Goal: Task Accomplishment & Management: Manage account settings

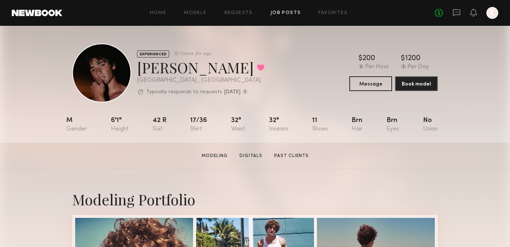
click at [287, 13] on link "Job Posts" at bounding box center [285, 13] width 31 height 5
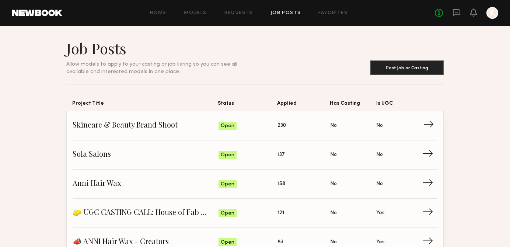
click at [258, 131] on span "Status: Open" at bounding box center [248, 125] width 59 height 11
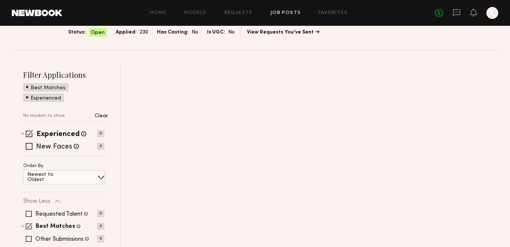
scroll to position [70, 0]
click at [27, 135] on span at bounding box center [29, 133] width 7 height 7
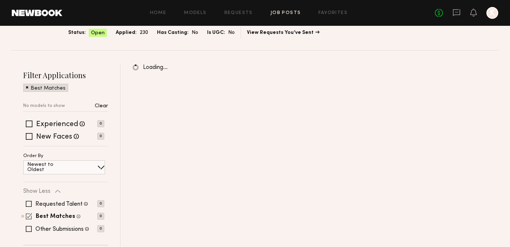
click at [27, 217] on span at bounding box center [29, 216] width 6 height 6
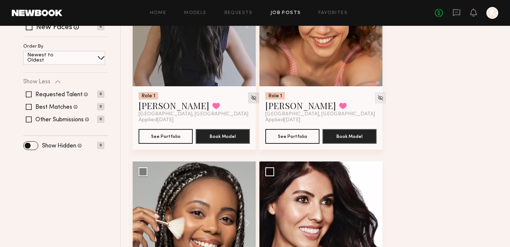
scroll to position [262, 0]
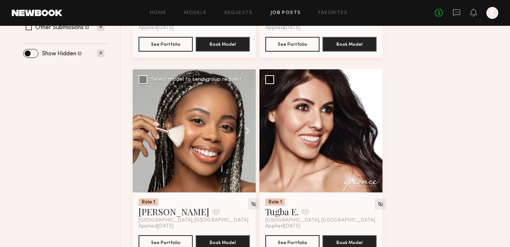
click at [244, 127] on button at bounding box center [244, 130] width 24 height 123
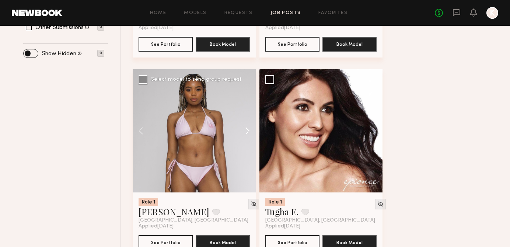
scroll to position [290, 0]
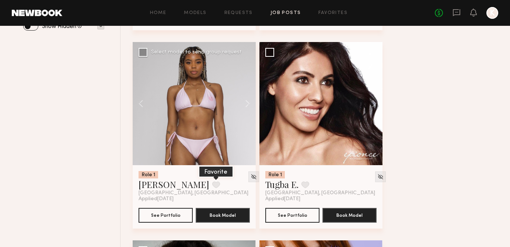
click at [212, 186] on button at bounding box center [216, 184] width 8 height 7
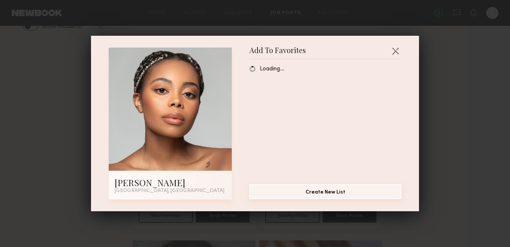
click at [306, 190] on button "Create New List" at bounding box center [325, 191] width 152 height 15
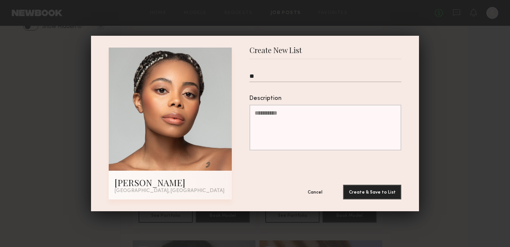
type input "*"
type input "**********"
click at [363, 190] on button "Create & Save to List" at bounding box center [372, 191] width 58 height 15
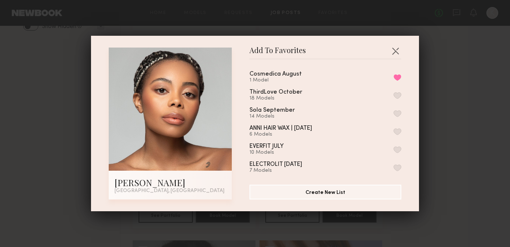
click at [446, 140] on div "Add To Favorites Chiamaka A. Los Angeles, CA Add To Favorites Cosmedica August …" at bounding box center [255, 123] width 510 height 247
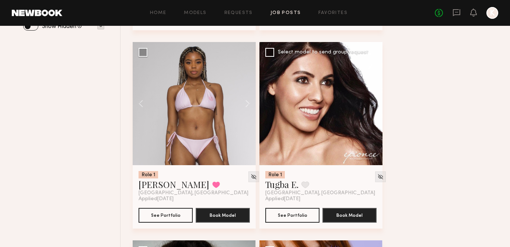
scroll to position [475, 0]
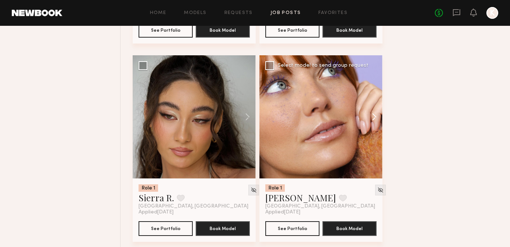
click at [378, 116] on button at bounding box center [371, 116] width 24 height 123
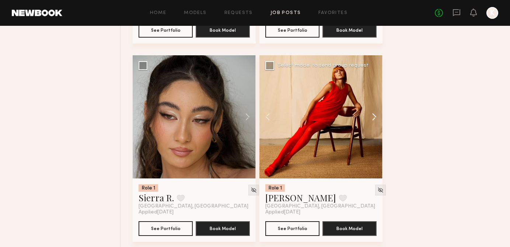
click at [375, 116] on button at bounding box center [371, 116] width 24 height 123
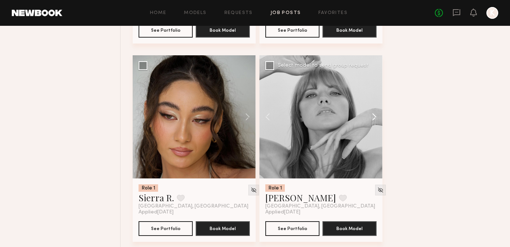
click at [375, 116] on button at bounding box center [371, 116] width 24 height 123
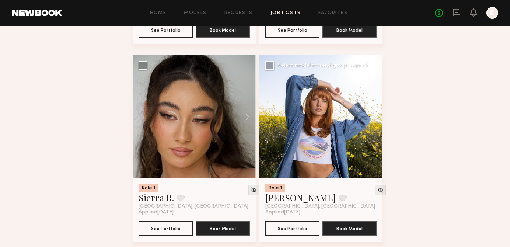
click at [375, 116] on button at bounding box center [371, 116] width 24 height 123
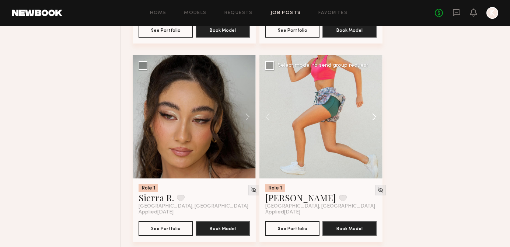
click at [375, 116] on button at bounding box center [371, 116] width 24 height 123
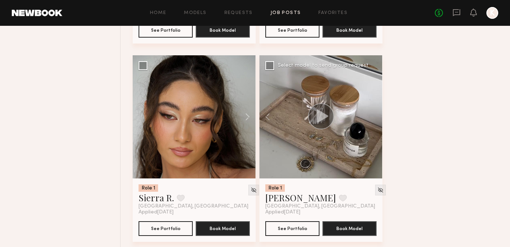
click at [375, 116] on div at bounding box center [320, 116] width 123 height 123
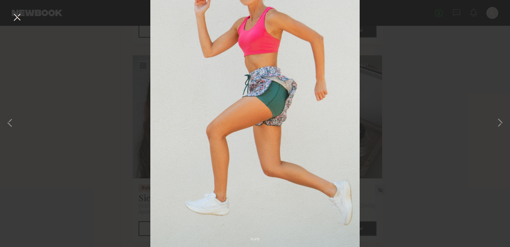
click at [495, 123] on div "6 of 6" at bounding box center [255, 123] width 510 height 247
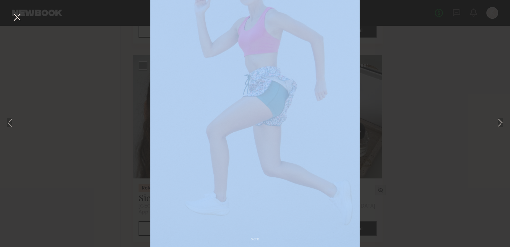
click at [495, 123] on div "6 of 6" at bounding box center [255, 123] width 510 height 247
click at [498, 123] on button at bounding box center [500, 124] width 9 height 198
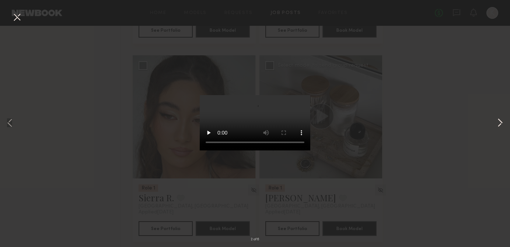
click at [498, 123] on button at bounding box center [500, 124] width 9 height 198
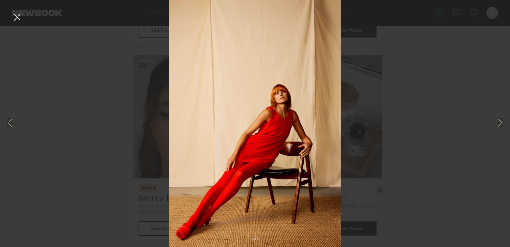
click at [468, 74] on div "3 of 6" at bounding box center [255, 123] width 510 height 247
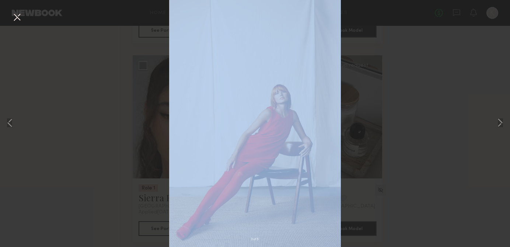
click at [467, 74] on div "3 of 6" at bounding box center [255, 123] width 510 height 247
click at [12, 14] on button at bounding box center [17, 17] width 12 height 13
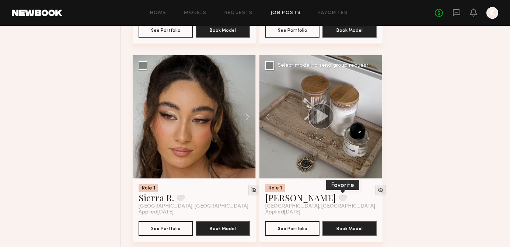
click at [339, 199] on button at bounding box center [343, 198] width 8 height 7
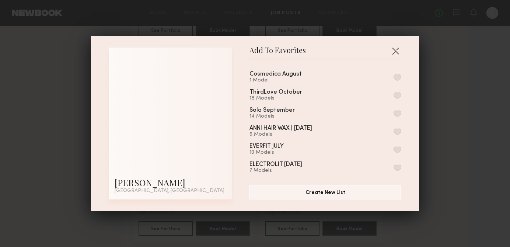
click at [393, 77] on div "Cosmedica August 1 Model" at bounding box center [325, 77] width 152 height 12
click at [398, 76] on button "button" at bounding box center [398, 77] width 8 height 7
click at [397, 54] on button "button" at bounding box center [396, 51] width 12 height 12
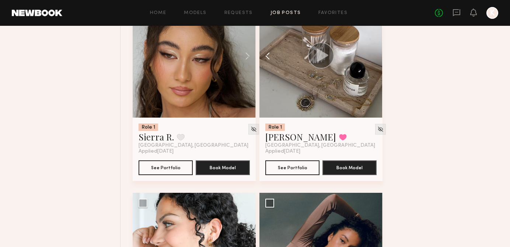
scroll to position [531, 0]
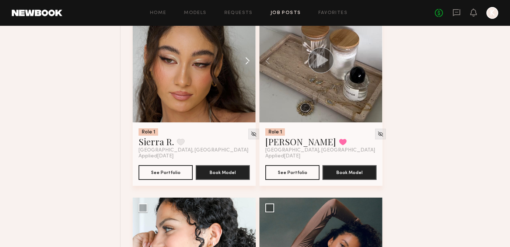
click at [248, 65] on button at bounding box center [244, 60] width 24 height 123
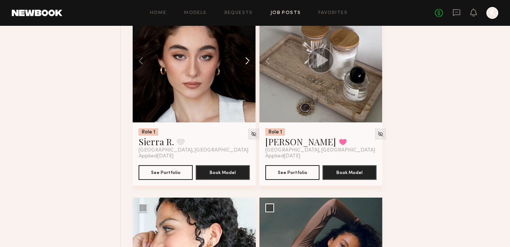
click at [248, 65] on button at bounding box center [244, 60] width 24 height 123
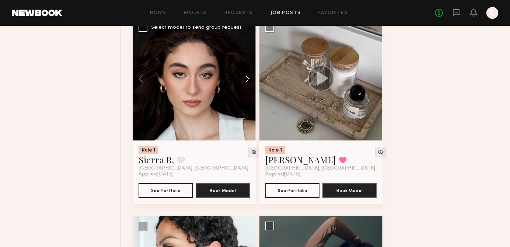
scroll to position [505, 0]
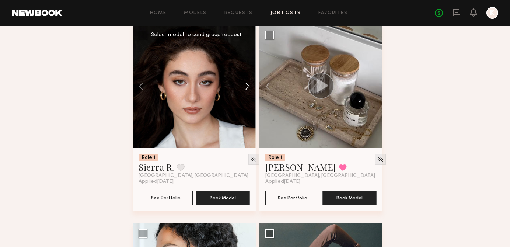
click at [246, 86] on button at bounding box center [244, 86] width 24 height 123
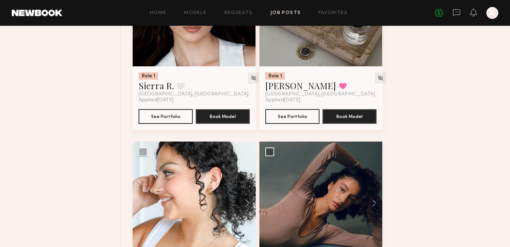
scroll to position [654, 0]
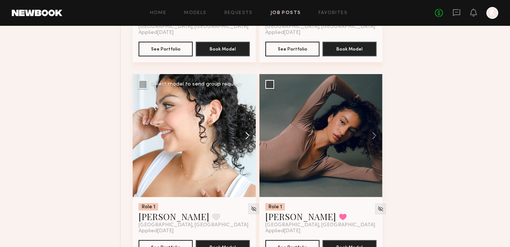
click at [249, 137] on button at bounding box center [244, 135] width 24 height 123
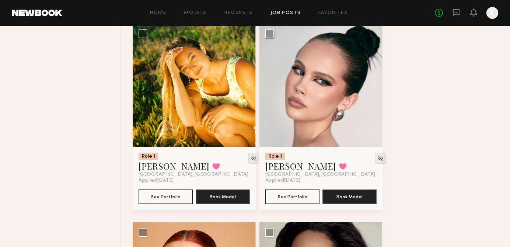
scroll to position [1106, 0]
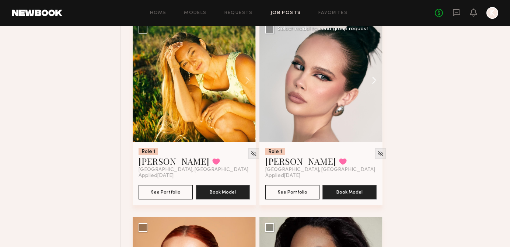
click at [374, 83] on button at bounding box center [371, 80] width 24 height 123
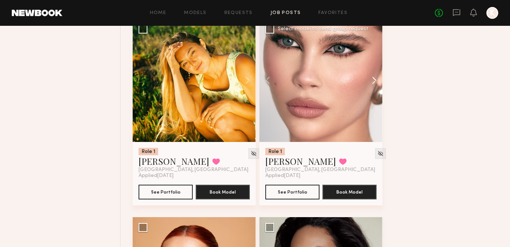
click at [374, 83] on button at bounding box center [371, 80] width 24 height 123
click at [374, 73] on button at bounding box center [371, 80] width 24 height 123
click at [339, 162] on button at bounding box center [343, 161] width 8 height 7
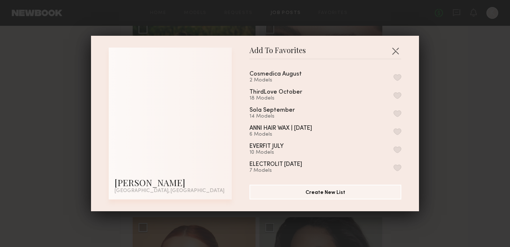
click at [398, 75] on button "button" at bounding box center [398, 77] width 8 height 7
click at [431, 76] on div "Add To Favorites Kirra W. Los Angeles, CA Add To Favorites Cosmedica August 3 M…" at bounding box center [255, 123] width 510 height 247
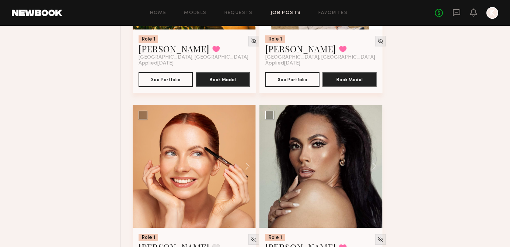
scroll to position [1250, 0]
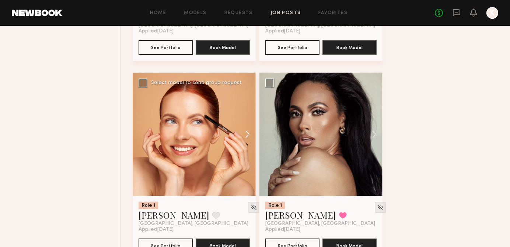
click at [247, 137] on button at bounding box center [244, 134] width 24 height 123
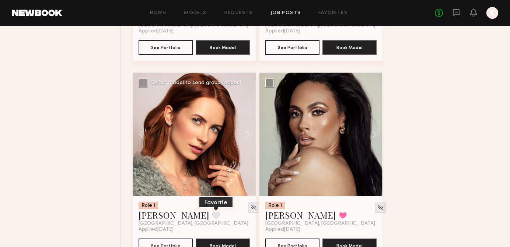
click at [212, 216] on button at bounding box center [216, 215] width 8 height 7
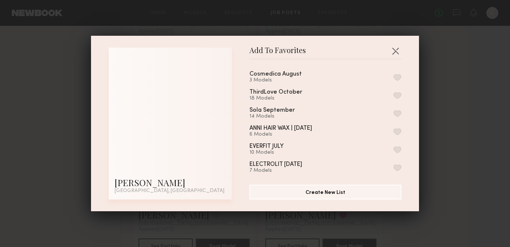
click at [398, 75] on button "button" at bounding box center [398, 77] width 8 height 7
click at [395, 52] on button "button" at bounding box center [396, 51] width 12 height 12
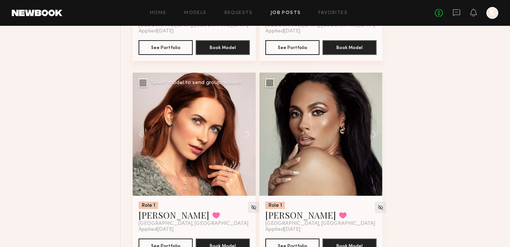
scroll to position [1288, 0]
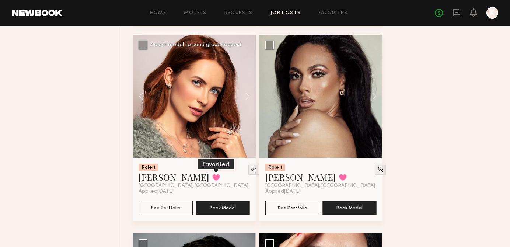
click at [212, 176] on button at bounding box center [216, 177] width 8 height 7
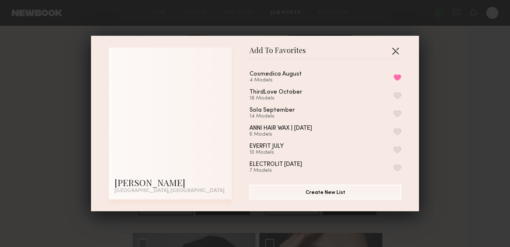
click at [395, 50] on button "button" at bounding box center [396, 51] width 12 height 12
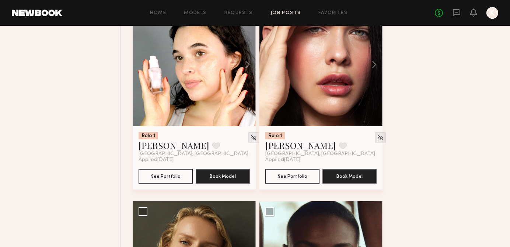
scroll to position [1514, 0]
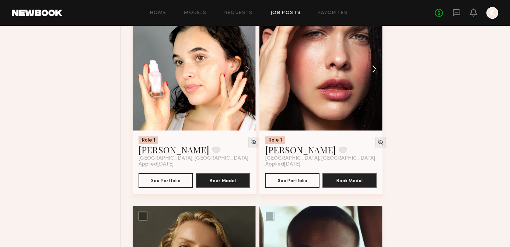
click at [374, 70] on button at bounding box center [371, 68] width 24 height 123
click at [374, 71] on button at bounding box center [371, 68] width 24 height 123
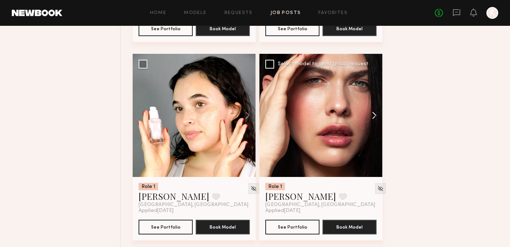
scroll to position [1457, 0]
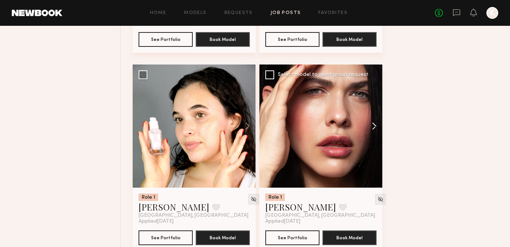
click at [374, 126] on button at bounding box center [371, 125] width 24 height 123
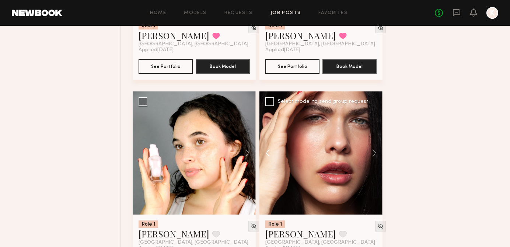
scroll to position [1443, 0]
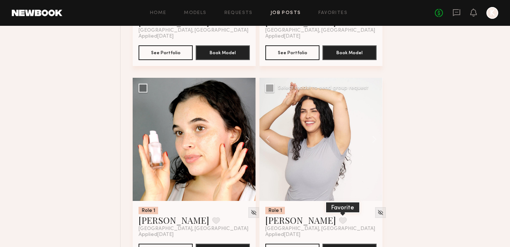
click at [339, 222] on button at bounding box center [343, 220] width 8 height 7
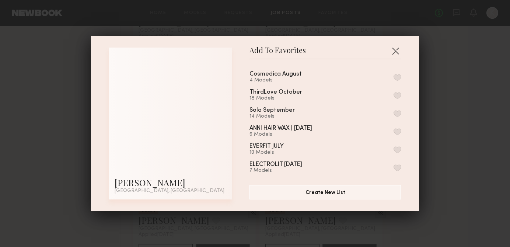
click at [395, 79] on button "button" at bounding box center [398, 77] width 8 height 7
click at [396, 48] on button "button" at bounding box center [396, 51] width 12 height 12
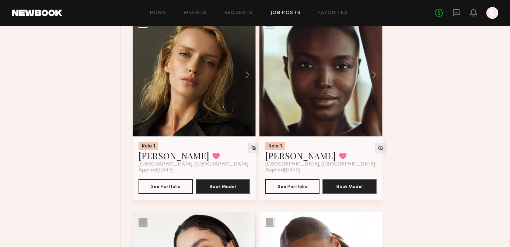
scroll to position [1710, 0]
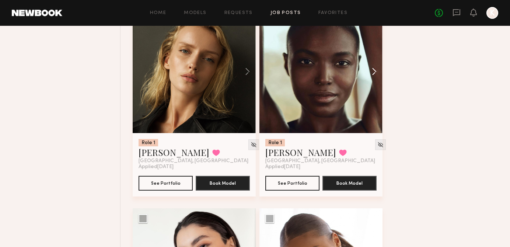
click at [375, 76] on button at bounding box center [371, 71] width 24 height 123
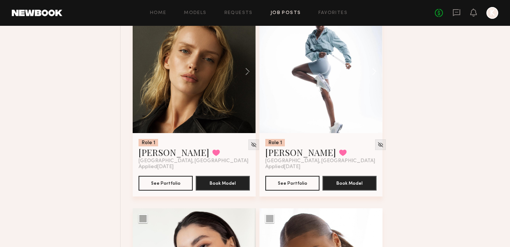
click at [375, 76] on button at bounding box center [371, 71] width 24 height 123
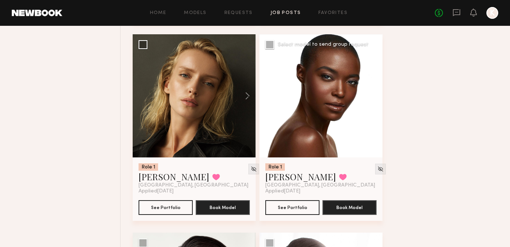
scroll to position [1678, 0]
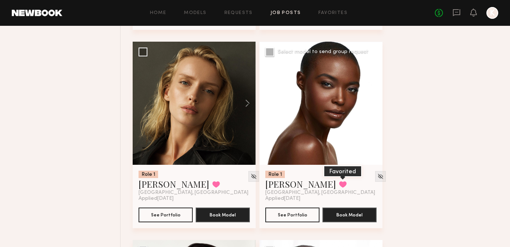
click at [339, 185] on button at bounding box center [343, 184] width 8 height 7
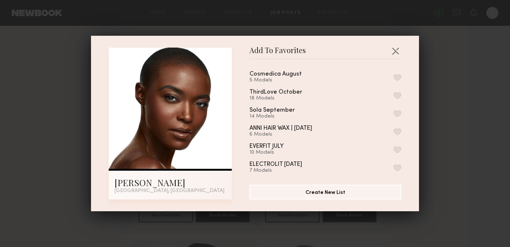
click at [399, 80] on button "button" at bounding box center [398, 77] width 8 height 7
click at [393, 50] on button "button" at bounding box center [396, 51] width 12 height 12
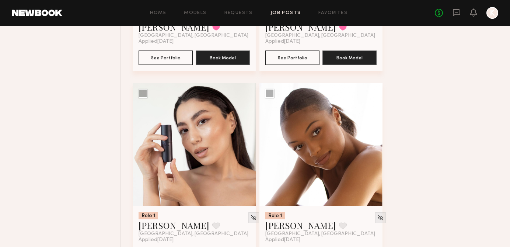
scroll to position [1885, 0]
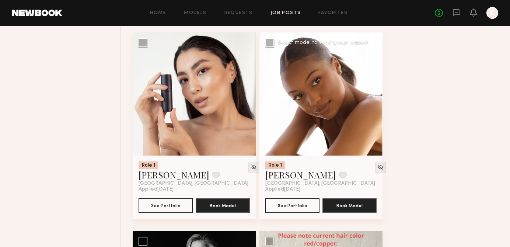
click at [375, 95] on button at bounding box center [371, 93] width 24 height 123
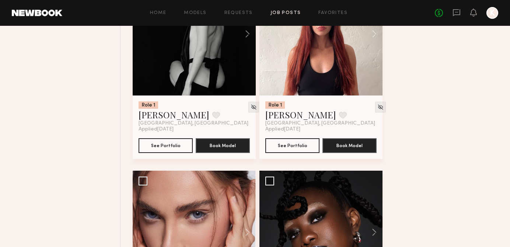
scroll to position [2069, 0]
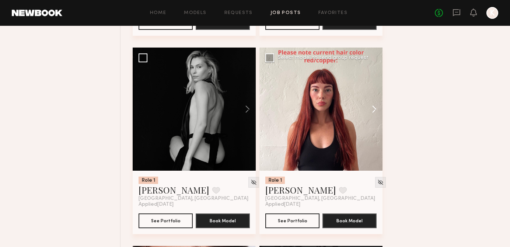
click at [374, 111] on button at bounding box center [371, 109] width 24 height 123
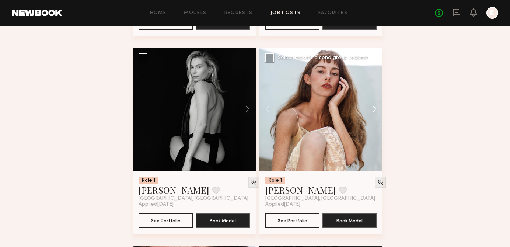
click at [374, 111] on button at bounding box center [371, 109] width 24 height 123
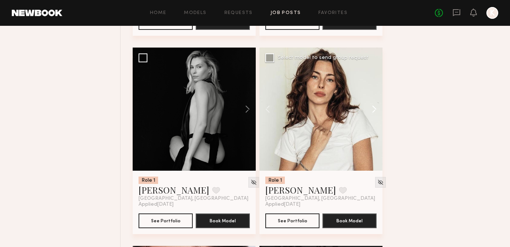
click at [374, 111] on button at bounding box center [371, 109] width 24 height 123
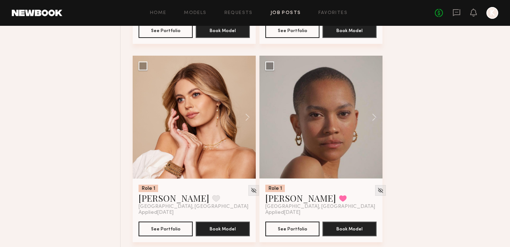
scroll to position [2455, 0]
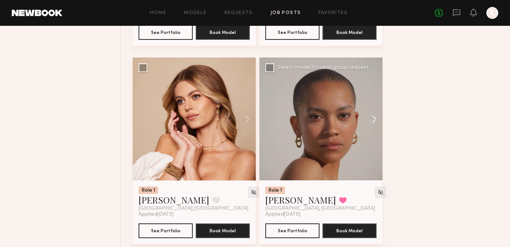
click at [374, 118] on button at bounding box center [371, 118] width 24 height 123
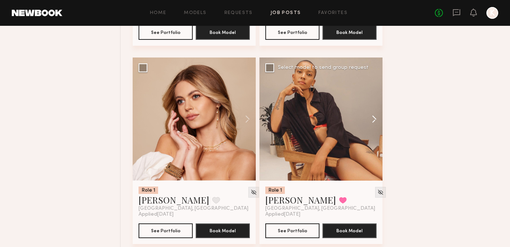
click at [374, 118] on button at bounding box center [371, 118] width 24 height 123
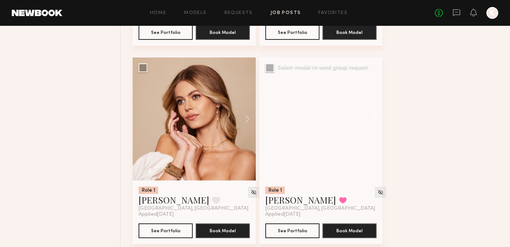
click at [374, 118] on button at bounding box center [371, 118] width 24 height 123
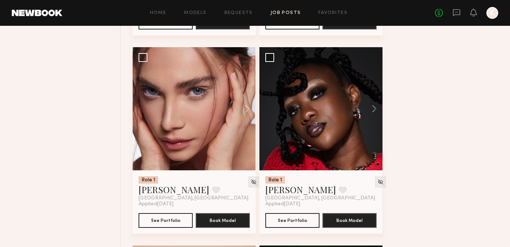
scroll to position [2231, 0]
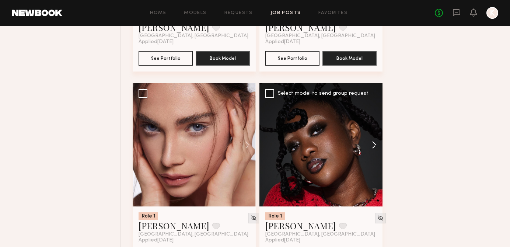
click at [373, 145] on button at bounding box center [371, 144] width 24 height 123
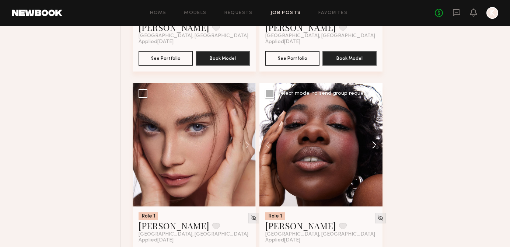
click at [373, 145] on button at bounding box center [371, 144] width 24 height 123
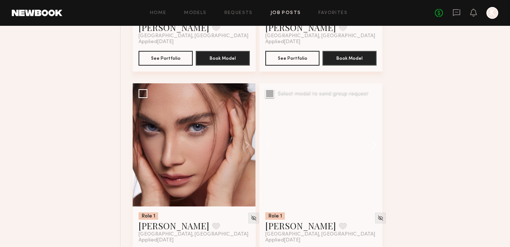
click at [373, 145] on button at bounding box center [371, 144] width 24 height 123
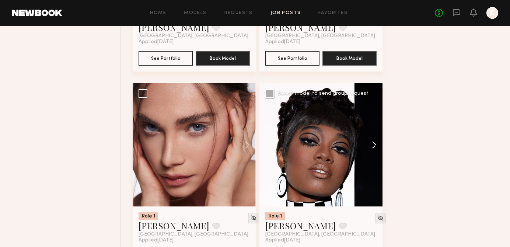
click at [373, 145] on button at bounding box center [371, 144] width 24 height 123
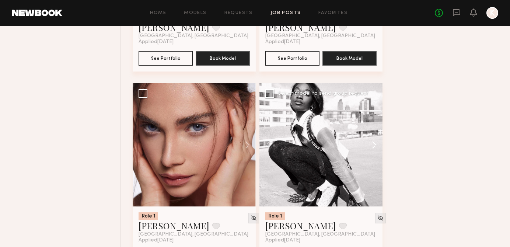
click at [374, 147] on button at bounding box center [371, 144] width 24 height 123
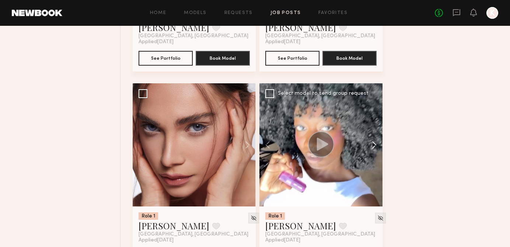
click at [374, 147] on button at bounding box center [371, 144] width 24 height 123
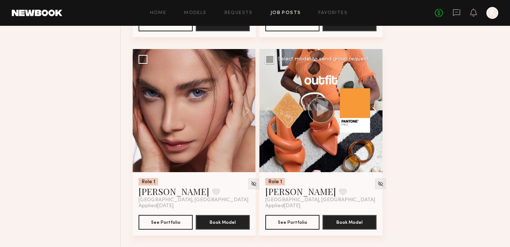
scroll to position [2300, 0]
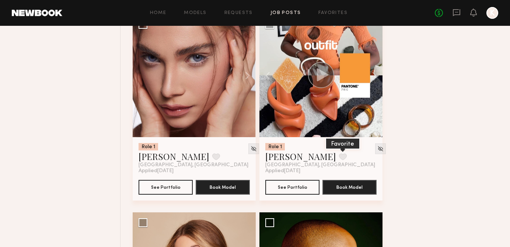
click at [339, 160] on button at bounding box center [343, 156] width 8 height 7
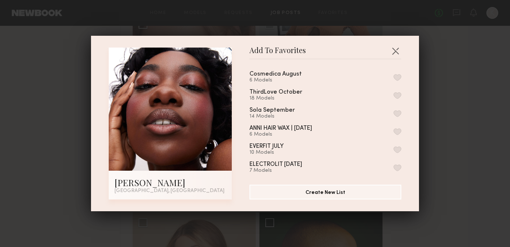
click at [398, 78] on button "button" at bounding box center [398, 77] width 8 height 7
click at [396, 51] on button "button" at bounding box center [396, 51] width 12 height 12
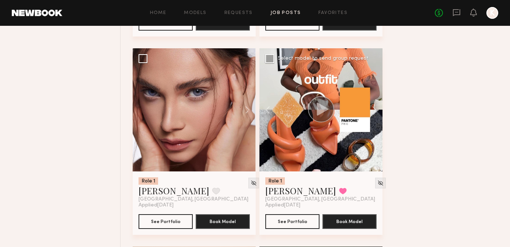
scroll to position [2263, 0]
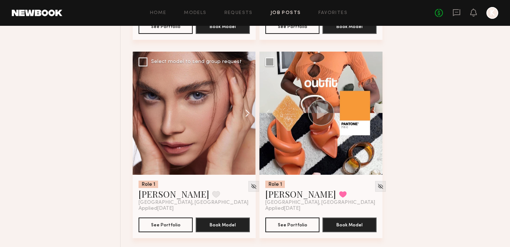
click at [245, 111] on button at bounding box center [244, 113] width 24 height 123
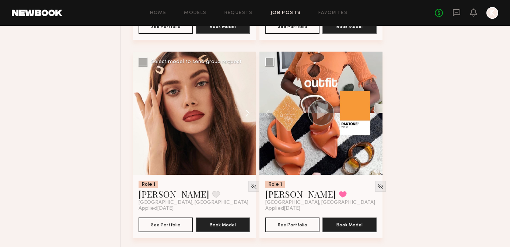
click at [245, 111] on button at bounding box center [244, 113] width 24 height 123
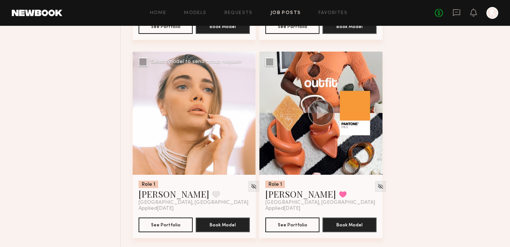
click at [245, 111] on button at bounding box center [244, 113] width 24 height 123
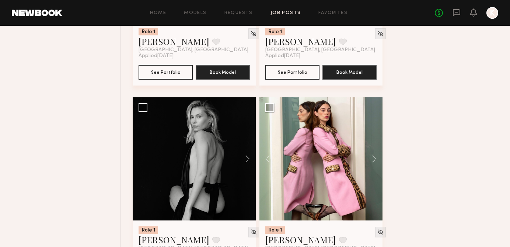
scroll to position [2020, 0]
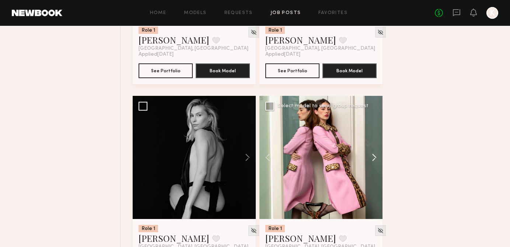
click at [370, 154] on button at bounding box center [371, 157] width 24 height 123
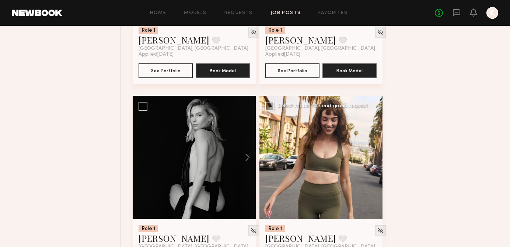
click at [370, 154] on div at bounding box center [320, 157] width 123 height 123
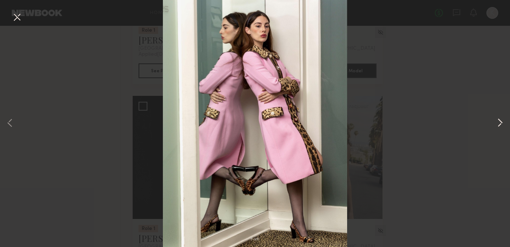
click at [496, 117] on button at bounding box center [500, 124] width 9 height 198
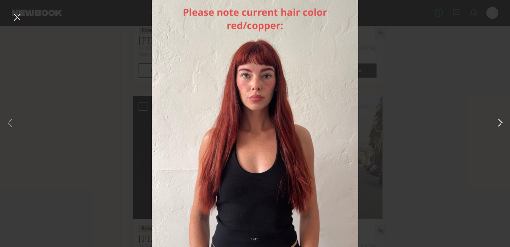
click at [496, 118] on button at bounding box center [500, 124] width 9 height 198
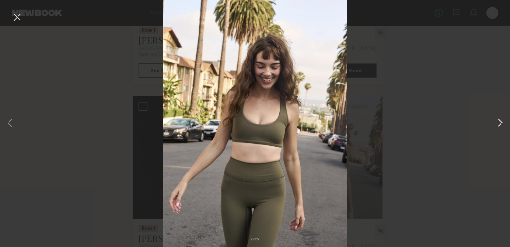
click at [496, 118] on button at bounding box center [500, 124] width 9 height 198
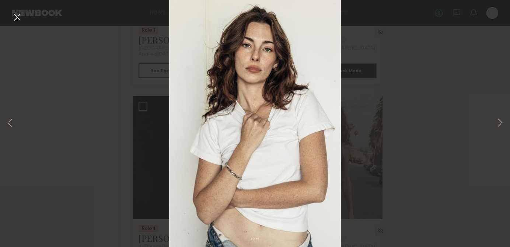
click at [17, 14] on button at bounding box center [17, 17] width 12 height 13
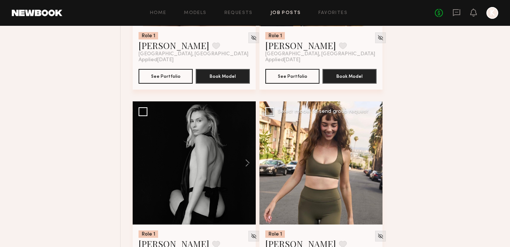
scroll to position [2071, 0]
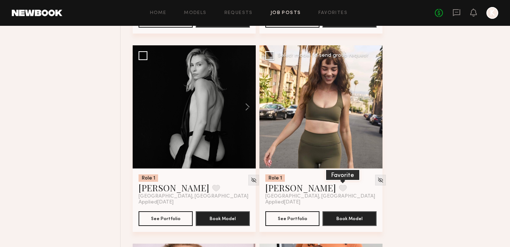
click at [339, 188] on button at bounding box center [343, 188] width 8 height 7
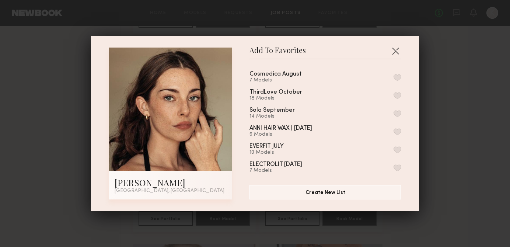
click at [398, 79] on button "button" at bounding box center [398, 77] width 8 height 7
click at [397, 54] on button "button" at bounding box center [396, 51] width 12 height 12
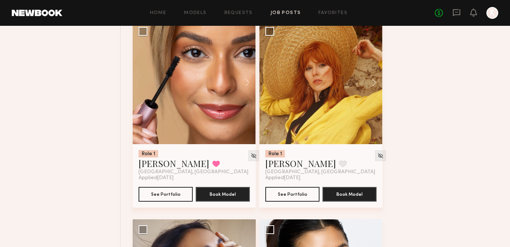
scroll to position [2886, 0]
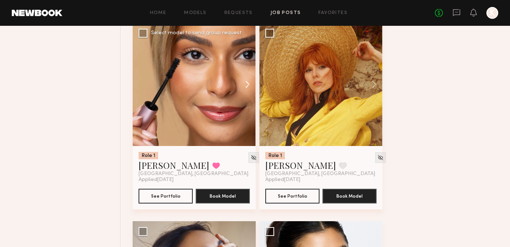
click at [247, 86] on button at bounding box center [244, 84] width 24 height 123
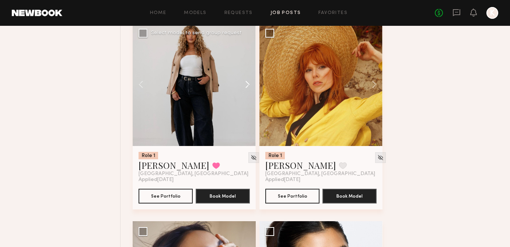
click at [247, 86] on button at bounding box center [244, 84] width 24 height 123
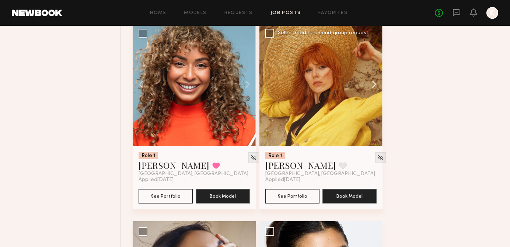
click at [374, 83] on button at bounding box center [371, 84] width 24 height 123
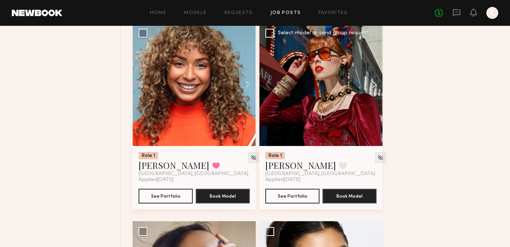
click at [374, 83] on button at bounding box center [371, 84] width 24 height 123
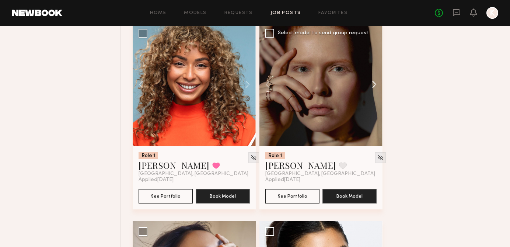
click at [374, 83] on button at bounding box center [371, 84] width 24 height 123
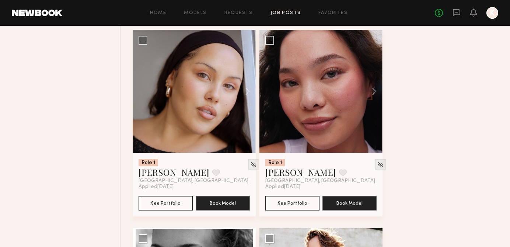
scroll to position [3491, 0]
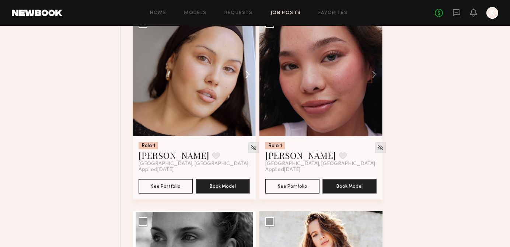
click at [247, 73] on button at bounding box center [244, 74] width 24 height 123
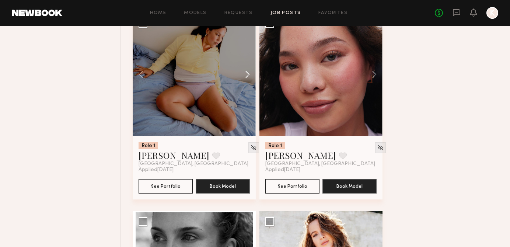
click at [247, 73] on button at bounding box center [244, 74] width 24 height 123
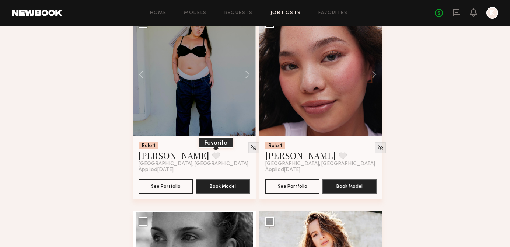
click at [212, 157] on button at bounding box center [216, 155] width 8 height 7
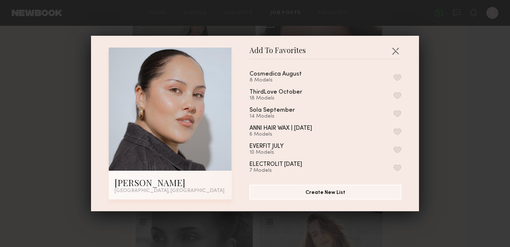
click at [397, 78] on button "button" at bounding box center [398, 77] width 8 height 7
click at [397, 48] on button "button" at bounding box center [396, 51] width 12 height 12
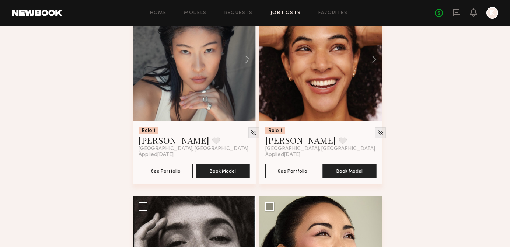
scroll to position [4267, 0]
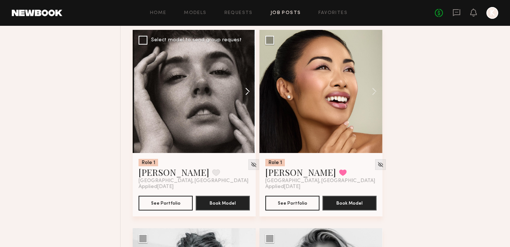
click at [245, 92] on button at bounding box center [244, 91] width 24 height 123
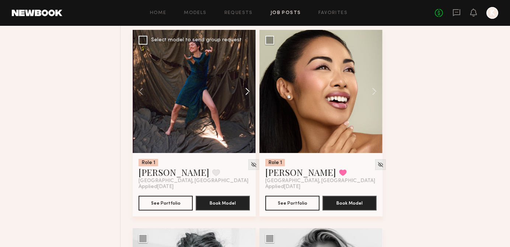
click at [245, 92] on button at bounding box center [244, 91] width 24 height 123
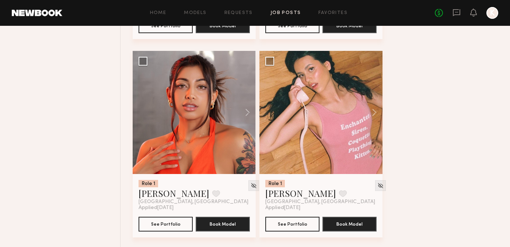
scroll to position [4848, 0]
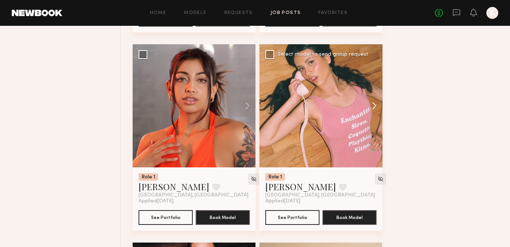
click at [369, 106] on button at bounding box center [371, 105] width 24 height 123
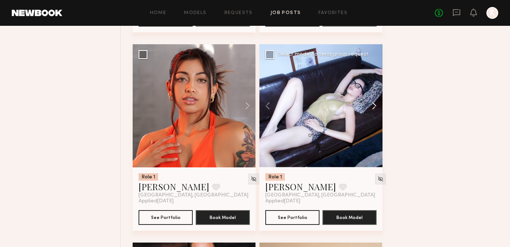
click at [369, 106] on button at bounding box center [371, 105] width 24 height 123
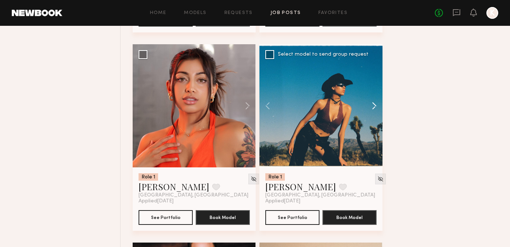
click at [369, 106] on button at bounding box center [371, 105] width 24 height 123
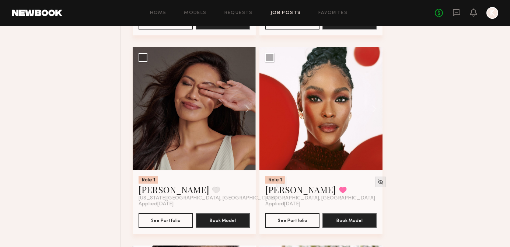
scroll to position [5862, 0]
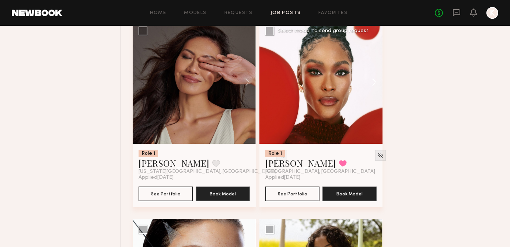
click at [373, 86] on button at bounding box center [371, 82] width 24 height 123
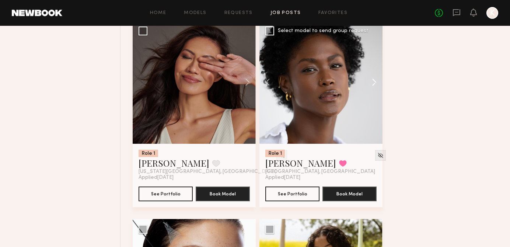
click at [373, 86] on button at bounding box center [371, 82] width 24 height 123
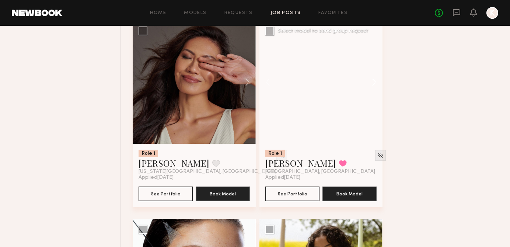
click at [373, 86] on button at bounding box center [371, 82] width 24 height 123
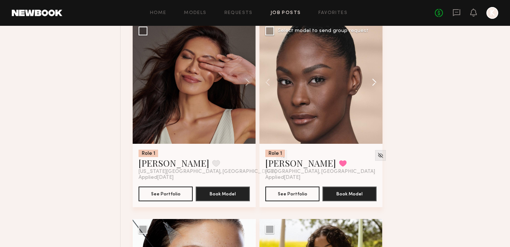
click at [373, 86] on button at bounding box center [371, 82] width 24 height 123
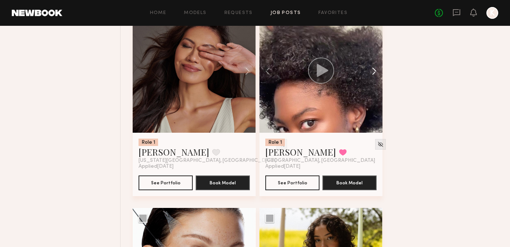
scroll to position [5864, 0]
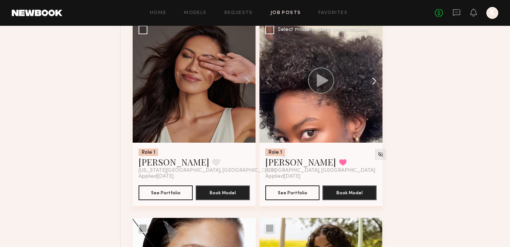
click at [377, 87] on button at bounding box center [371, 81] width 24 height 123
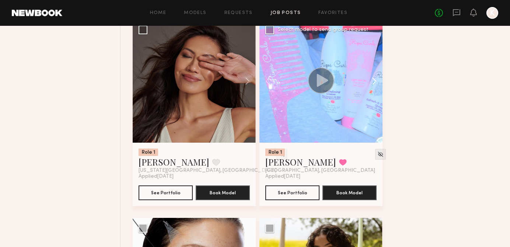
click at [377, 87] on button at bounding box center [371, 81] width 24 height 123
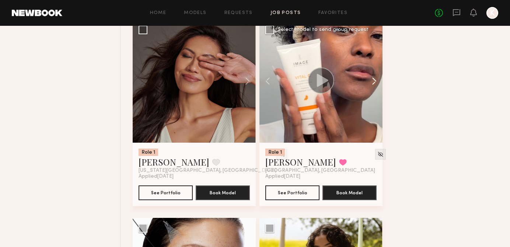
click at [377, 87] on button at bounding box center [371, 81] width 24 height 123
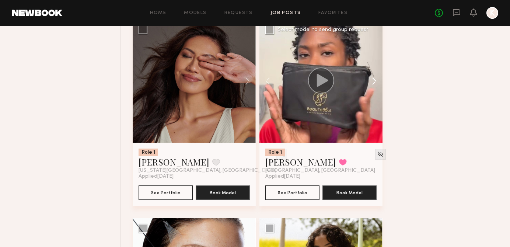
click at [377, 87] on button at bounding box center [371, 81] width 24 height 123
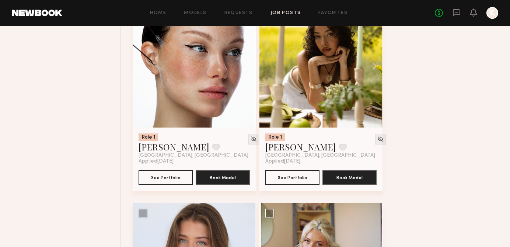
scroll to position [6049, 0]
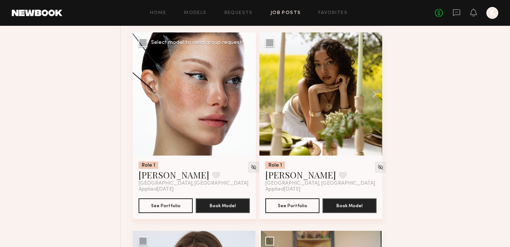
click at [251, 99] on button at bounding box center [244, 93] width 24 height 123
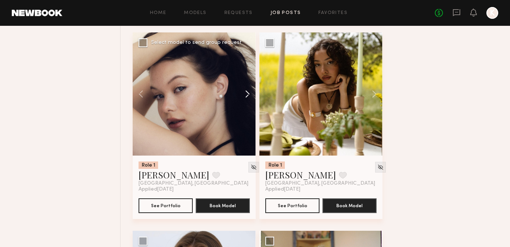
click at [251, 99] on button at bounding box center [244, 93] width 24 height 123
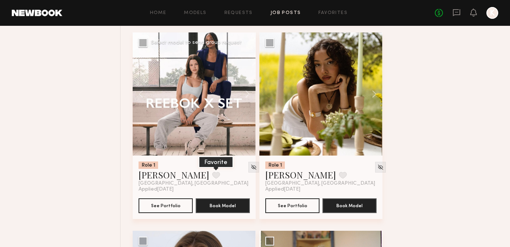
click at [212, 178] on button at bounding box center [216, 175] width 8 height 7
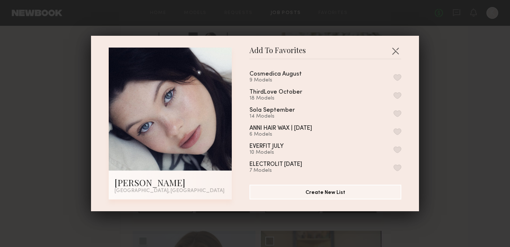
click at [399, 78] on button "button" at bounding box center [398, 77] width 8 height 7
click at [395, 52] on button "button" at bounding box center [396, 51] width 12 height 12
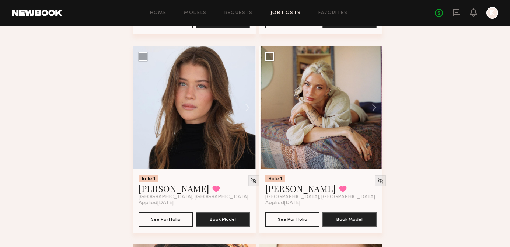
scroll to position [6274, 0]
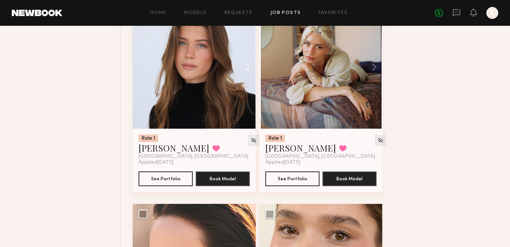
click at [242, 66] on button at bounding box center [244, 67] width 24 height 123
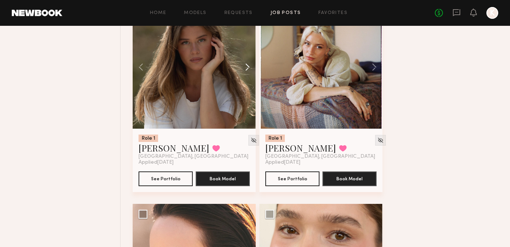
click at [246, 70] on button at bounding box center [244, 67] width 24 height 123
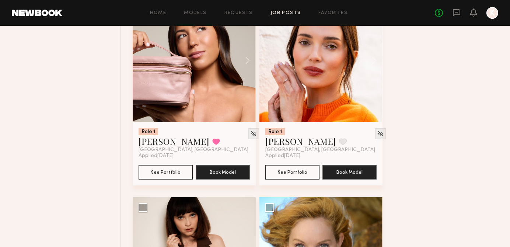
click at [246, 70] on button at bounding box center [244, 60] width 24 height 123
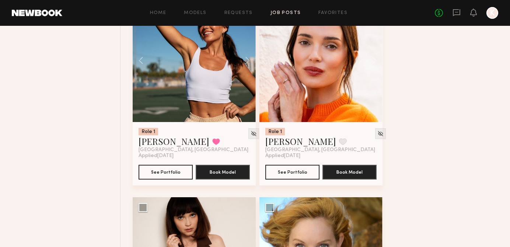
scroll to position [6664, 0]
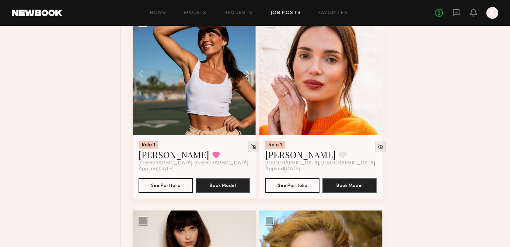
click at [246, 71] on button at bounding box center [244, 73] width 24 height 123
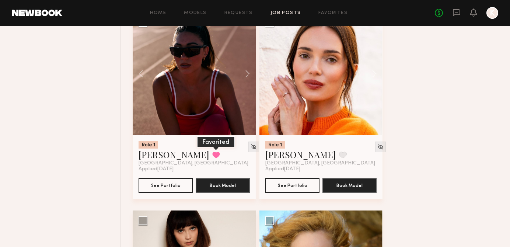
click at [212, 158] on button at bounding box center [216, 154] width 8 height 7
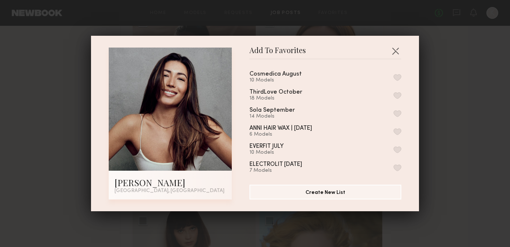
click at [395, 77] on button "button" at bounding box center [398, 77] width 8 height 7
click at [397, 52] on button "button" at bounding box center [396, 51] width 12 height 12
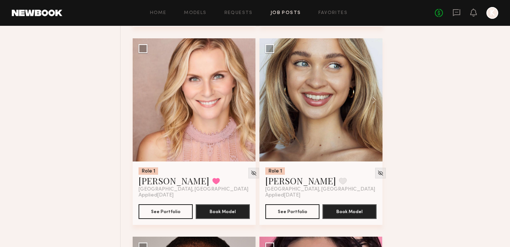
scroll to position [7233, 0]
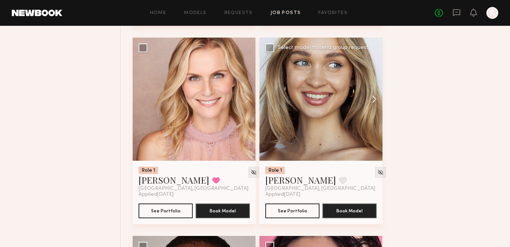
click at [372, 108] on button at bounding box center [371, 99] width 24 height 123
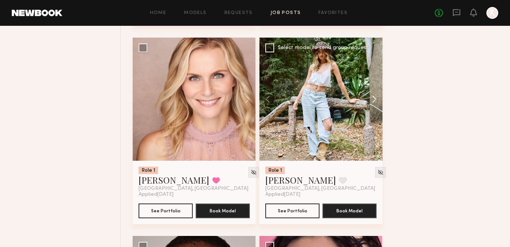
click at [372, 108] on button at bounding box center [371, 99] width 24 height 123
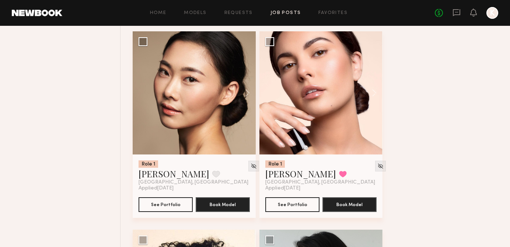
scroll to position [7638, 0]
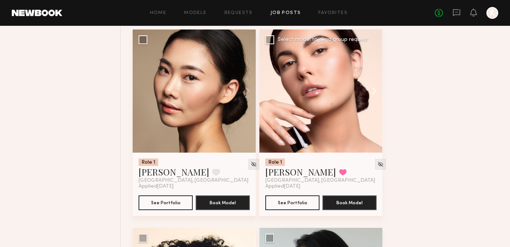
click at [371, 102] on button at bounding box center [371, 90] width 24 height 123
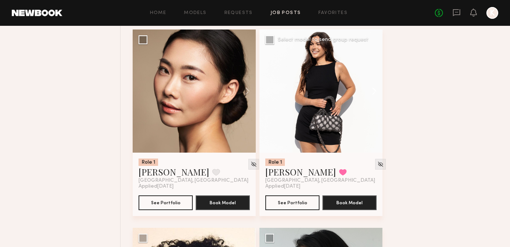
click at [371, 101] on button at bounding box center [371, 90] width 24 height 123
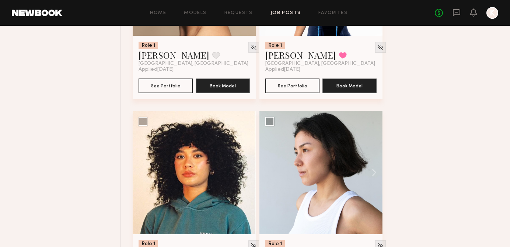
scroll to position [7792, 0]
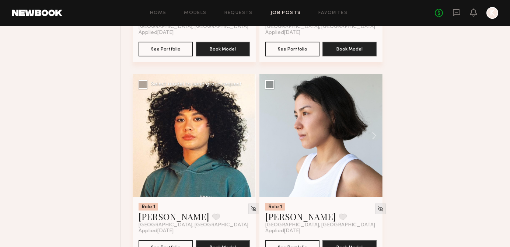
click at [248, 137] on button at bounding box center [244, 135] width 24 height 123
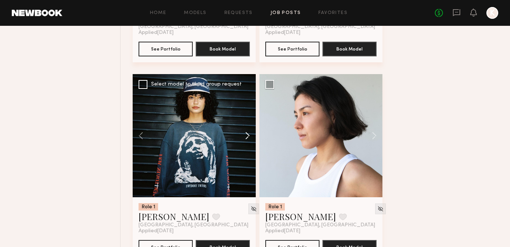
click at [248, 137] on button at bounding box center [244, 135] width 24 height 123
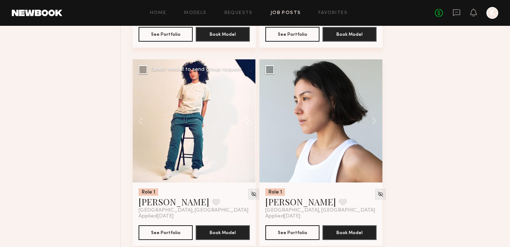
scroll to position [7809, 0]
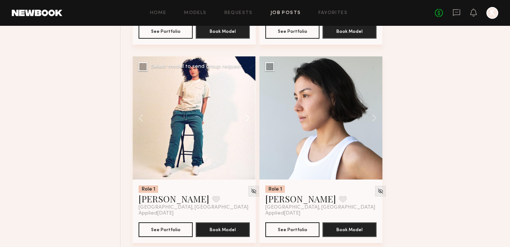
click at [246, 129] on button at bounding box center [244, 117] width 24 height 123
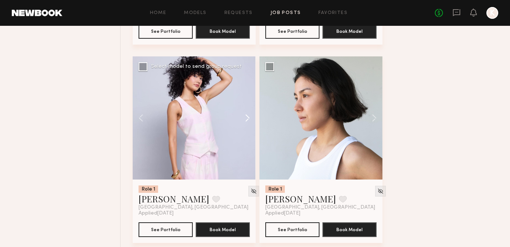
click at [246, 129] on button at bounding box center [244, 117] width 24 height 123
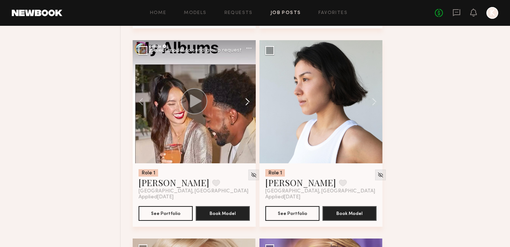
scroll to position [7828, 0]
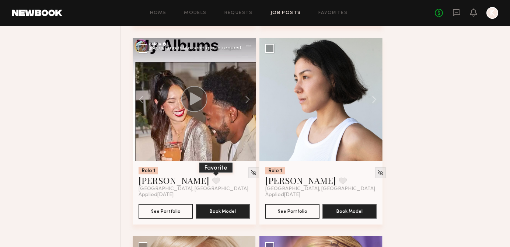
click at [212, 184] on button at bounding box center [216, 180] width 8 height 7
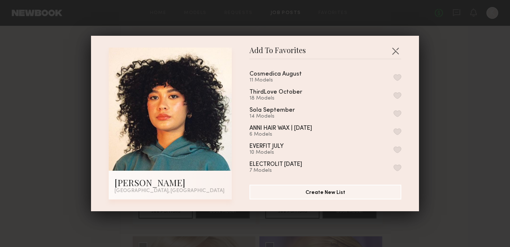
click at [397, 77] on button "button" at bounding box center [398, 77] width 8 height 7
click at [398, 50] on button "button" at bounding box center [396, 51] width 12 height 12
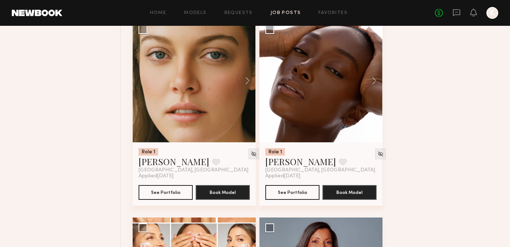
scroll to position [8244, 0]
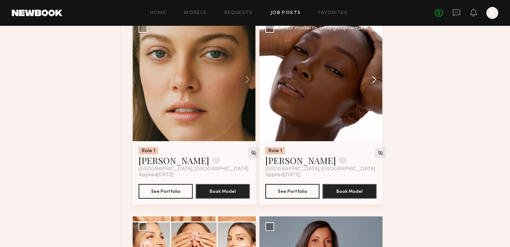
click at [376, 83] on button at bounding box center [371, 79] width 24 height 123
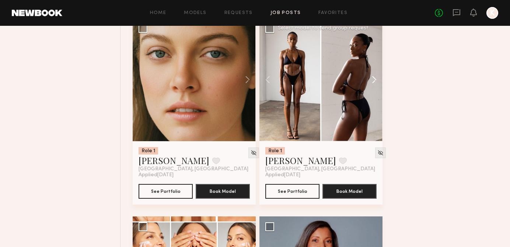
click at [376, 83] on button at bounding box center [371, 79] width 24 height 123
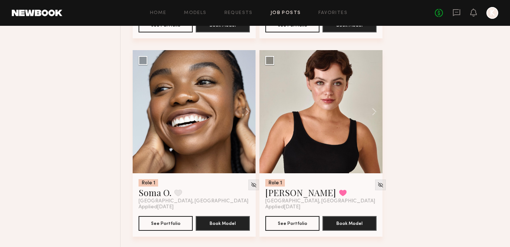
scroll to position [8609, 0]
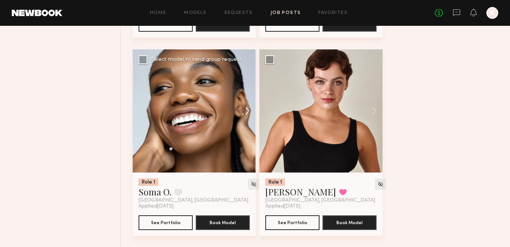
click at [253, 122] on button at bounding box center [244, 110] width 24 height 123
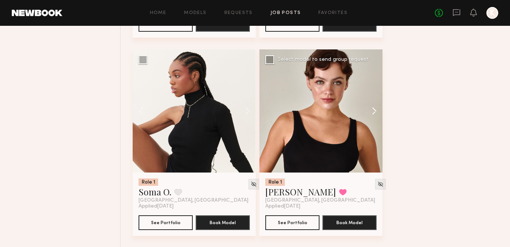
click at [366, 117] on button at bounding box center [371, 110] width 24 height 123
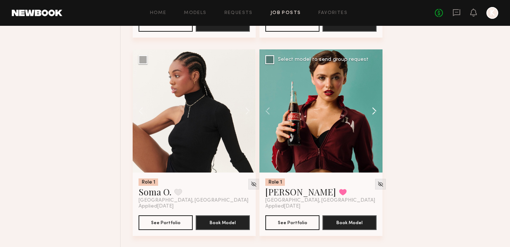
click at [368, 117] on button at bounding box center [371, 110] width 24 height 123
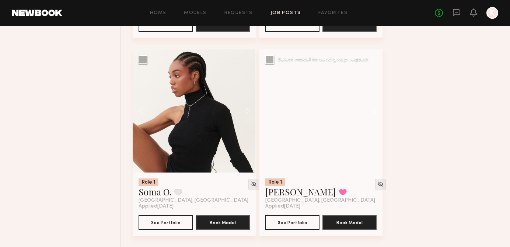
click at [371, 116] on button at bounding box center [371, 110] width 24 height 123
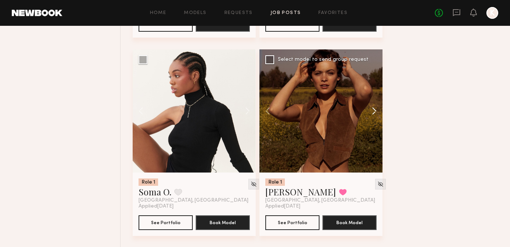
click at [371, 116] on button at bounding box center [371, 110] width 24 height 123
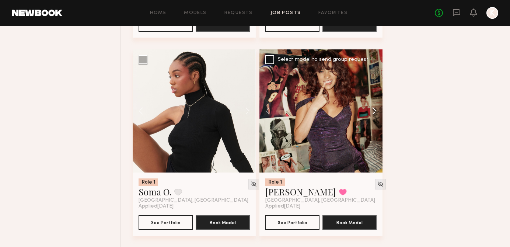
click at [371, 116] on button at bounding box center [371, 110] width 24 height 123
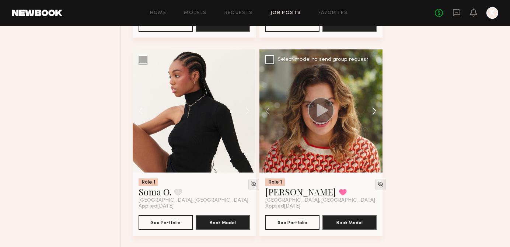
click at [371, 116] on button at bounding box center [371, 110] width 24 height 123
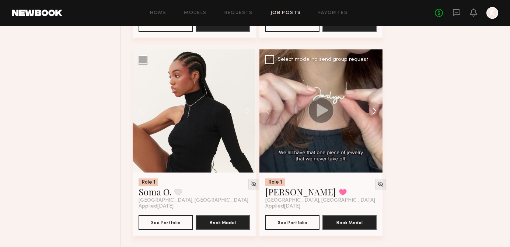
click at [372, 117] on button at bounding box center [371, 110] width 24 height 123
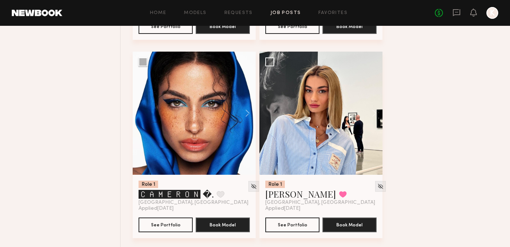
scroll to position [9202, 0]
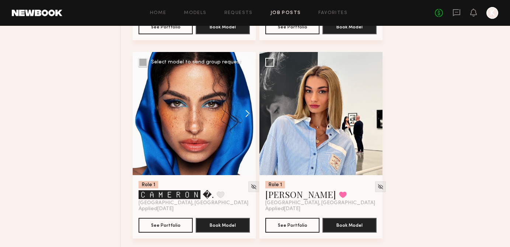
click at [244, 125] on button at bounding box center [244, 113] width 24 height 123
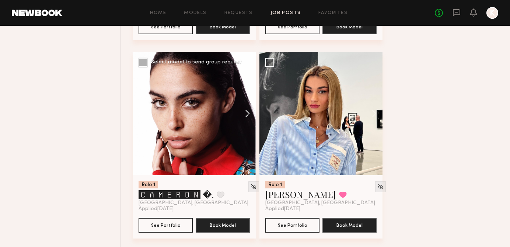
click at [244, 125] on button at bounding box center [244, 113] width 24 height 123
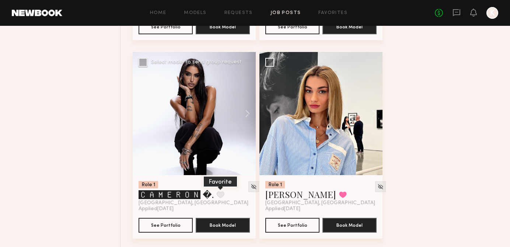
click at [221, 198] on button at bounding box center [221, 194] width 8 height 7
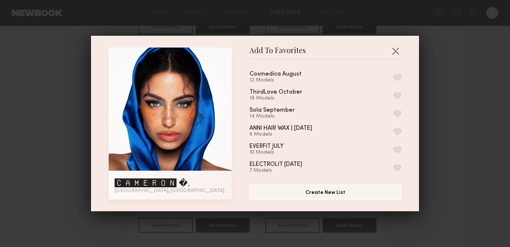
click at [397, 76] on button "button" at bounding box center [398, 77] width 8 height 7
click at [394, 46] on button "button" at bounding box center [396, 51] width 12 height 12
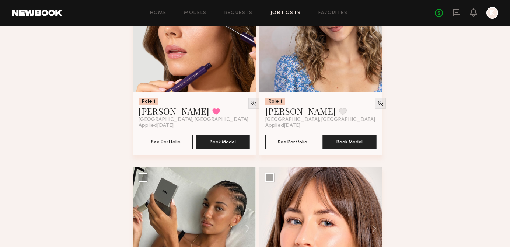
scroll to position [9410, 0]
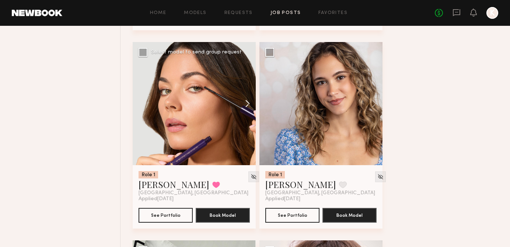
click at [248, 113] on button at bounding box center [244, 103] width 24 height 123
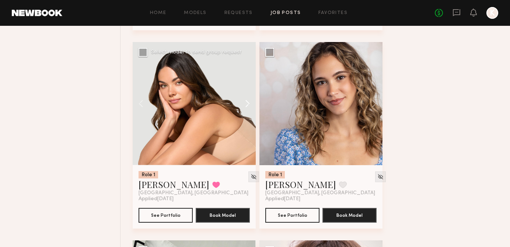
click at [248, 113] on button at bounding box center [244, 103] width 24 height 123
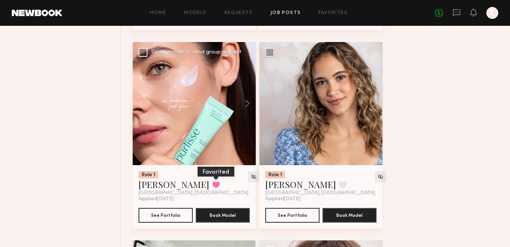
click at [212, 188] on button at bounding box center [216, 184] width 8 height 7
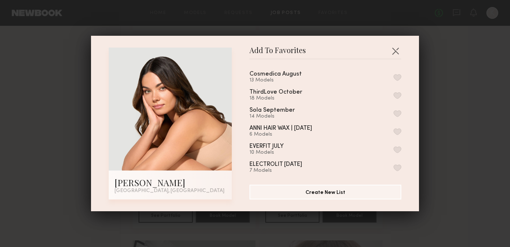
click at [399, 76] on button "button" at bounding box center [398, 77] width 8 height 7
click at [395, 46] on button "button" at bounding box center [396, 51] width 12 height 12
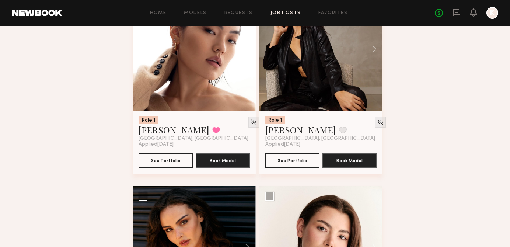
scroll to position [9974, 0]
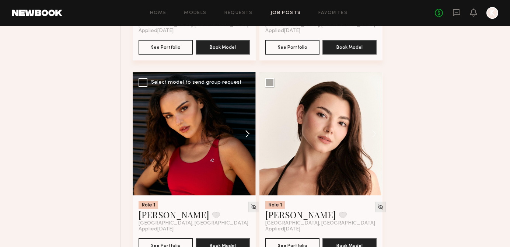
click at [244, 142] on button at bounding box center [244, 133] width 24 height 123
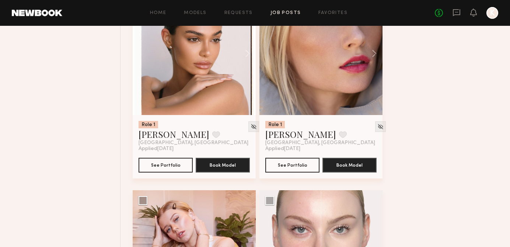
scroll to position [11250, 0]
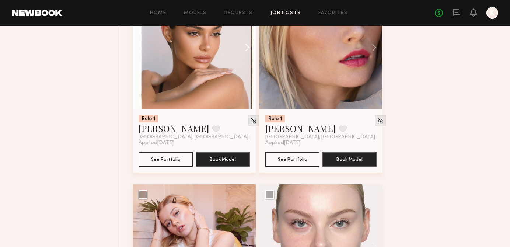
click at [244, 63] on button at bounding box center [244, 47] width 24 height 123
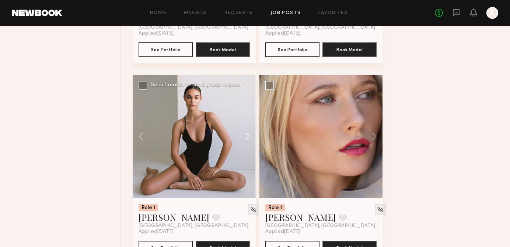
scroll to position [11141, 0]
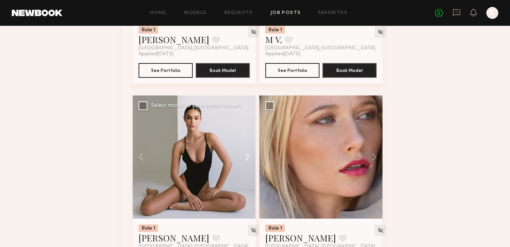
click at [252, 163] on button at bounding box center [244, 156] width 24 height 123
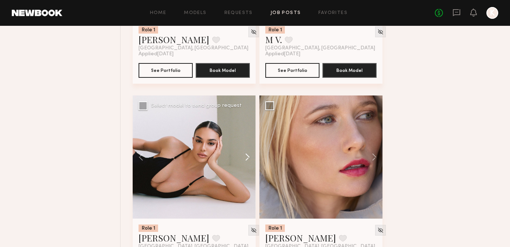
click at [252, 163] on button at bounding box center [244, 156] width 24 height 123
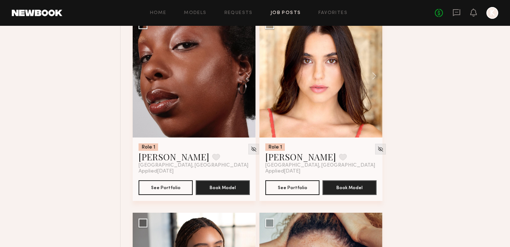
scroll to position [12218, 0]
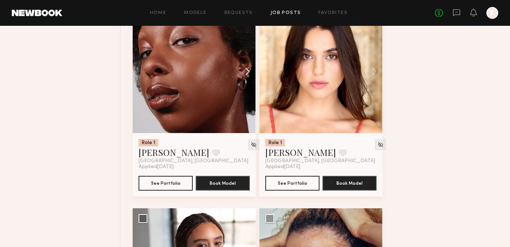
click at [249, 85] on button at bounding box center [244, 71] width 24 height 123
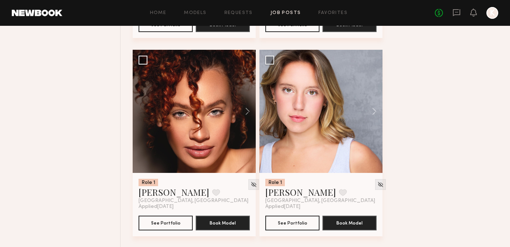
scroll to position [14371, 0]
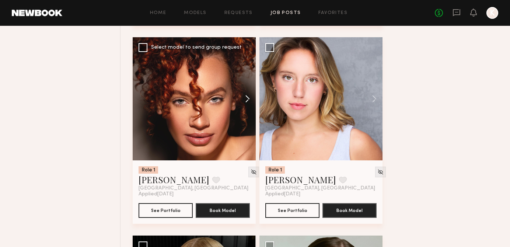
click at [250, 111] on button at bounding box center [244, 98] width 24 height 123
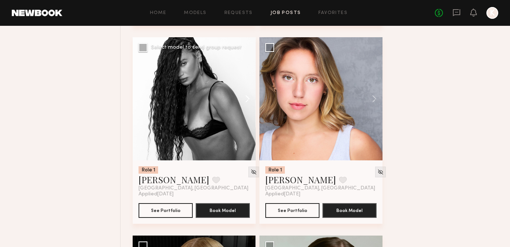
click at [250, 111] on button at bounding box center [244, 98] width 24 height 123
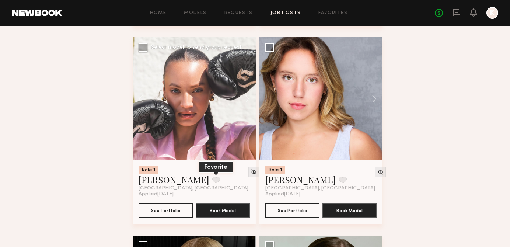
click at [212, 183] on button at bounding box center [216, 180] width 8 height 7
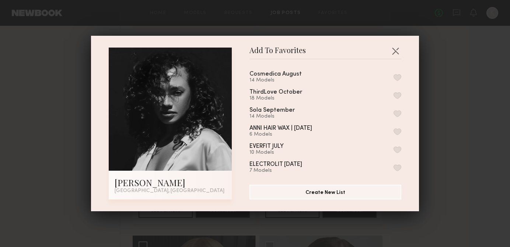
click at [396, 78] on button "button" at bounding box center [398, 77] width 8 height 7
click at [398, 53] on button "button" at bounding box center [396, 51] width 12 height 12
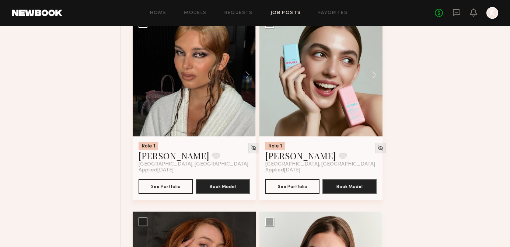
scroll to position [14595, 0]
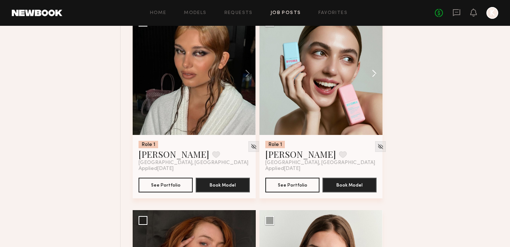
click at [374, 86] on button at bounding box center [371, 73] width 24 height 123
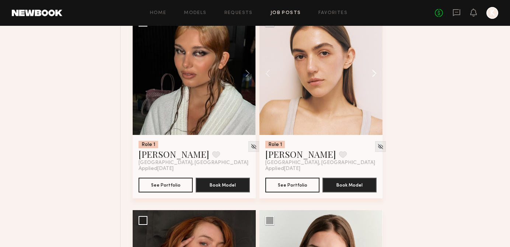
click at [374, 86] on button at bounding box center [371, 73] width 24 height 123
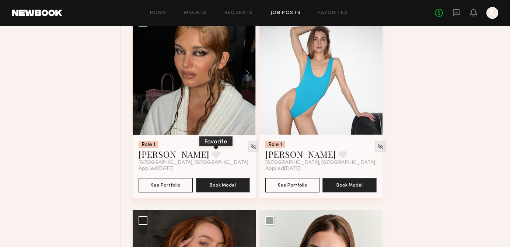
click at [212, 158] on button at bounding box center [216, 154] width 8 height 7
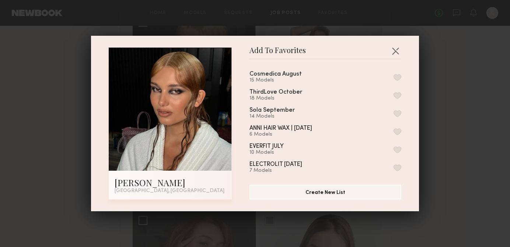
click at [397, 77] on button "button" at bounding box center [398, 77] width 8 height 7
click at [396, 48] on button "button" at bounding box center [396, 51] width 12 height 12
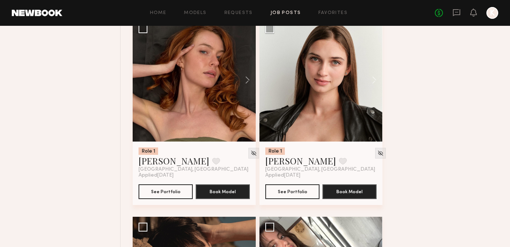
scroll to position [14787, 0]
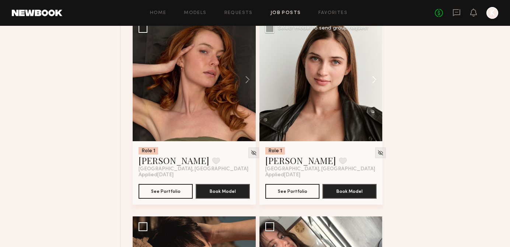
click at [366, 94] on button at bounding box center [371, 79] width 24 height 123
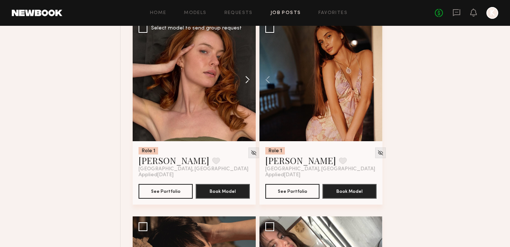
click at [245, 87] on button at bounding box center [244, 79] width 24 height 123
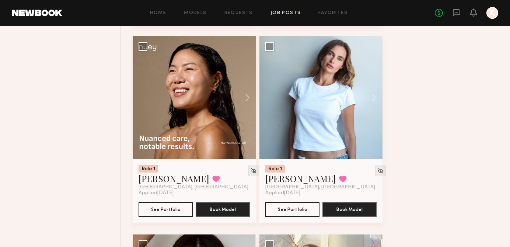
scroll to position [15175, 0]
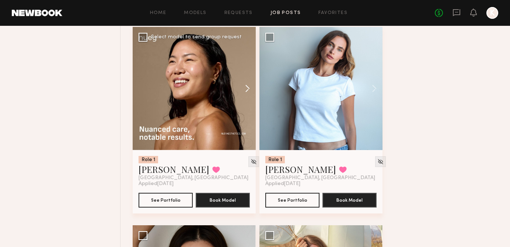
click at [247, 104] on button at bounding box center [244, 88] width 24 height 123
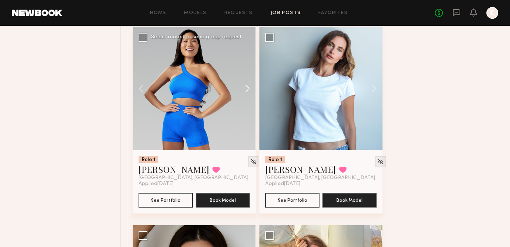
click at [247, 104] on button at bounding box center [244, 88] width 24 height 123
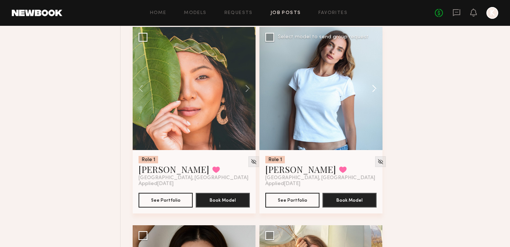
click at [371, 99] on button at bounding box center [371, 88] width 24 height 123
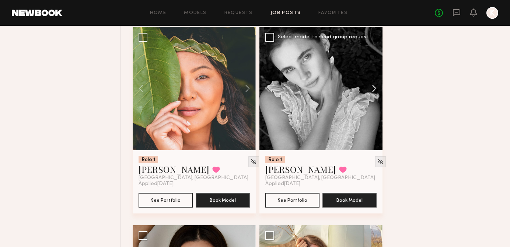
click at [371, 99] on button at bounding box center [371, 88] width 24 height 123
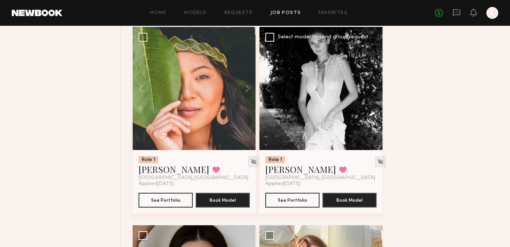
click at [371, 99] on button at bounding box center [371, 88] width 24 height 123
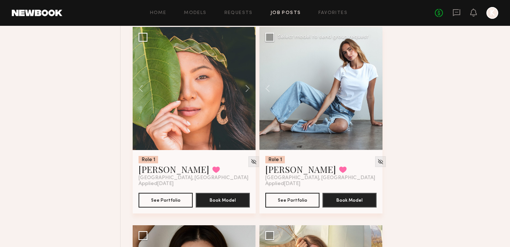
click at [371, 99] on div at bounding box center [320, 88] width 123 height 123
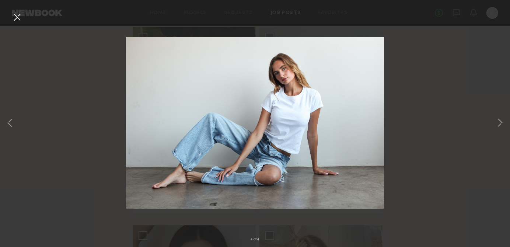
click at [421, 88] on div "4 of 4" at bounding box center [255, 123] width 510 height 247
click at [22, 21] on button at bounding box center [17, 17] width 12 height 13
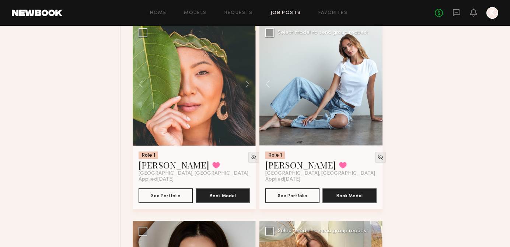
scroll to position [15156, 0]
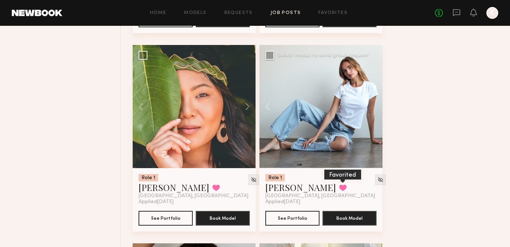
click at [339, 191] on button at bounding box center [343, 187] width 8 height 7
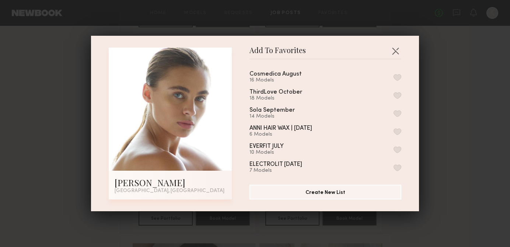
click at [398, 77] on button "button" at bounding box center [398, 77] width 8 height 7
click at [393, 49] on button "button" at bounding box center [396, 51] width 12 height 12
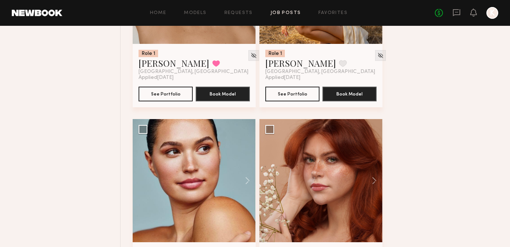
scroll to position [15352, 0]
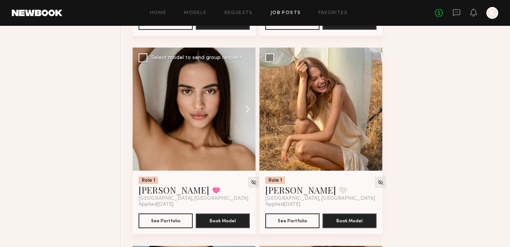
click at [247, 123] on button at bounding box center [244, 109] width 24 height 123
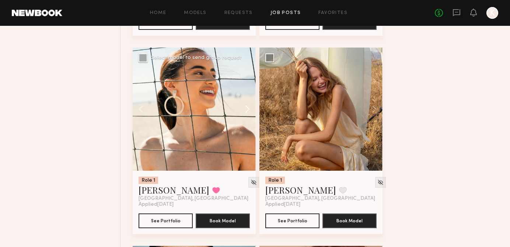
click at [247, 123] on button at bounding box center [244, 109] width 24 height 123
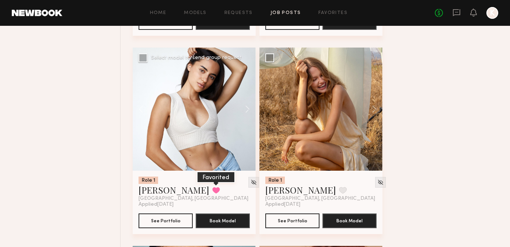
click at [212, 193] on button at bounding box center [216, 190] width 8 height 7
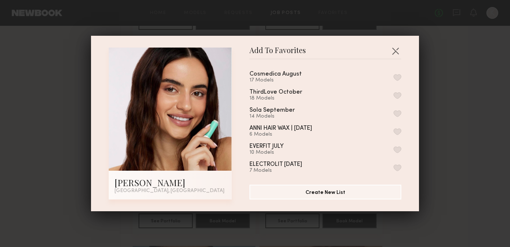
click at [397, 77] on button "button" at bounding box center [398, 77] width 8 height 7
click at [397, 50] on button "button" at bounding box center [396, 51] width 12 height 12
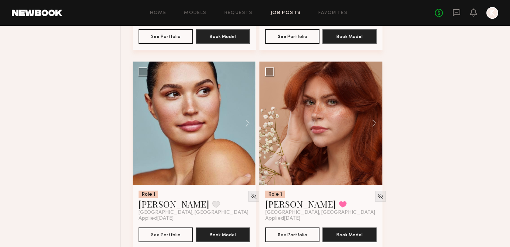
scroll to position [15542, 0]
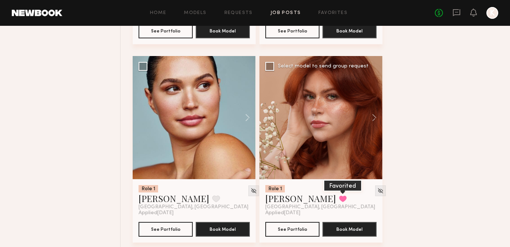
click at [339, 202] on button at bounding box center [343, 198] width 8 height 7
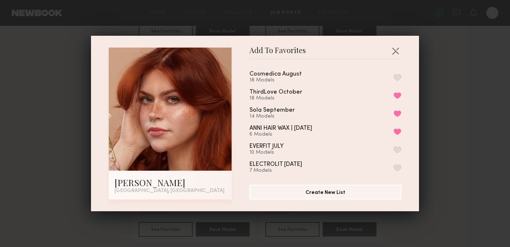
click at [395, 78] on button "button" at bounding box center [398, 77] width 8 height 7
click at [397, 51] on button "button" at bounding box center [396, 51] width 12 height 12
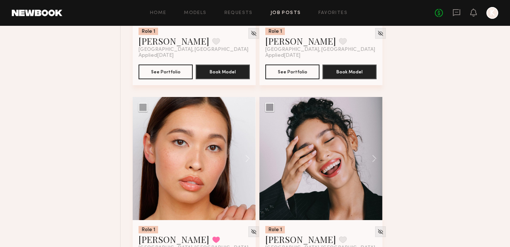
scroll to position [15882, 0]
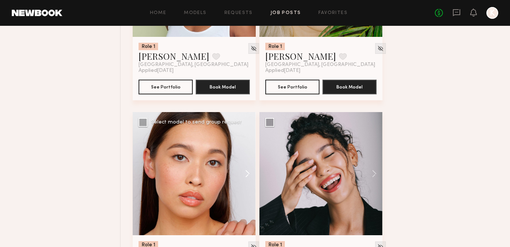
click at [244, 191] on button at bounding box center [244, 173] width 24 height 123
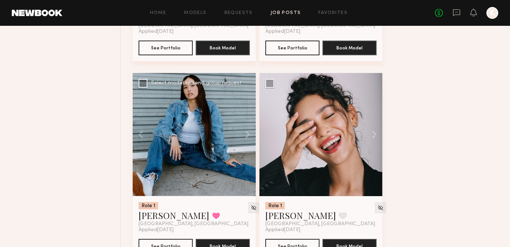
scroll to position [15923, 0]
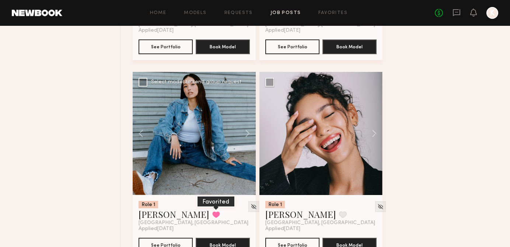
click at [212, 218] on button at bounding box center [216, 214] width 8 height 7
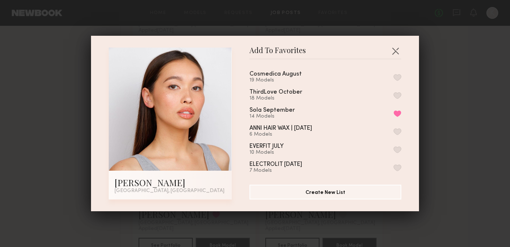
click at [398, 75] on button "button" at bounding box center [398, 77] width 8 height 7
click at [395, 48] on button "button" at bounding box center [396, 51] width 12 height 12
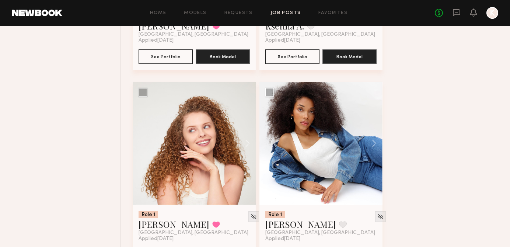
scroll to position [16547, 0]
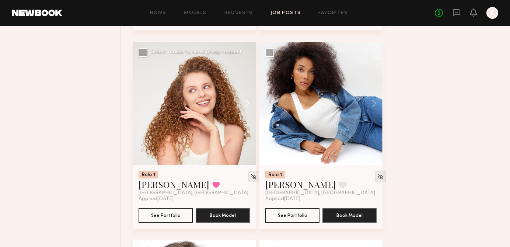
click at [248, 122] on button at bounding box center [244, 103] width 24 height 123
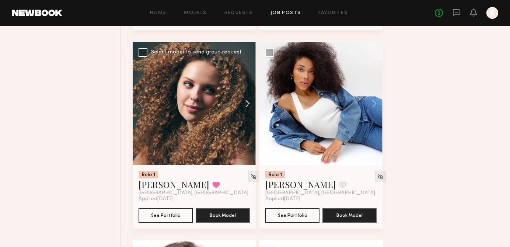
click at [248, 122] on button at bounding box center [244, 103] width 24 height 123
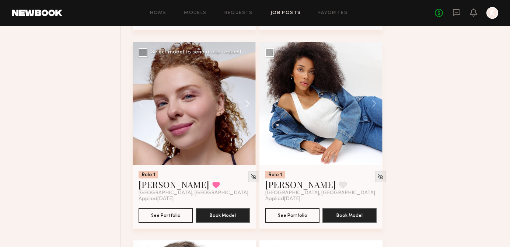
click at [248, 122] on button at bounding box center [244, 103] width 24 height 123
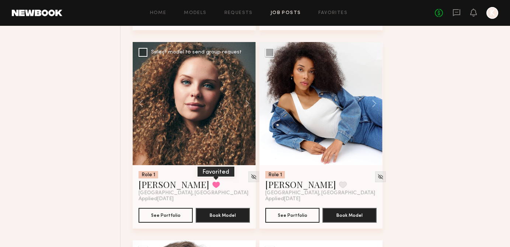
click at [212, 188] on button at bounding box center [216, 184] width 8 height 7
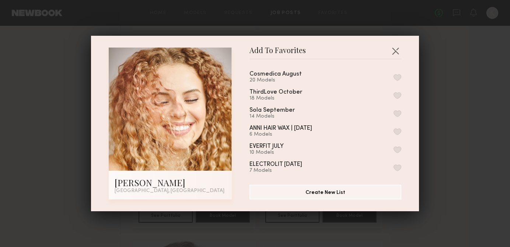
click at [395, 76] on button "button" at bounding box center [398, 77] width 8 height 7
click at [394, 50] on button "button" at bounding box center [396, 51] width 12 height 12
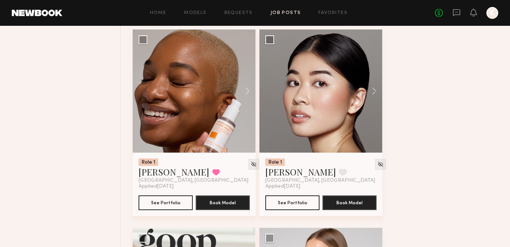
scroll to position [17353, 0]
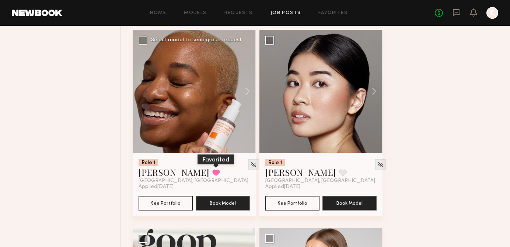
click at [212, 176] on button at bounding box center [216, 172] width 8 height 7
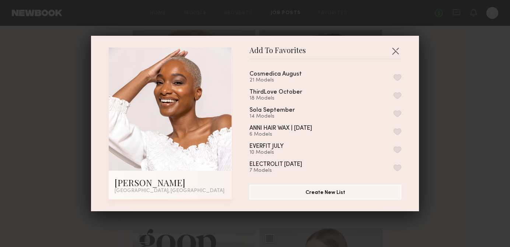
click at [395, 78] on button "button" at bounding box center [398, 77] width 8 height 7
click at [397, 52] on button "button" at bounding box center [396, 51] width 12 height 12
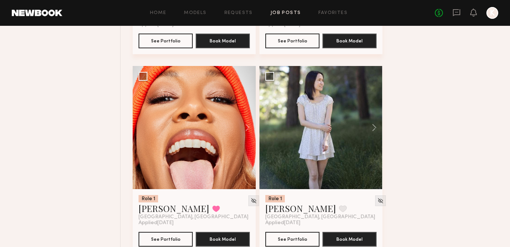
scroll to position [18135, 0]
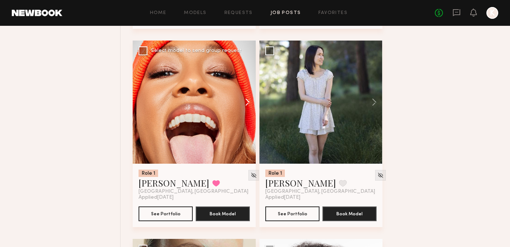
click at [244, 118] on button at bounding box center [244, 102] width 24 height 123
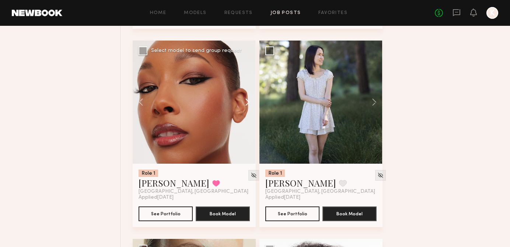
click at [244, 118] on button at bounding box center [244, 102] width 24 height 123
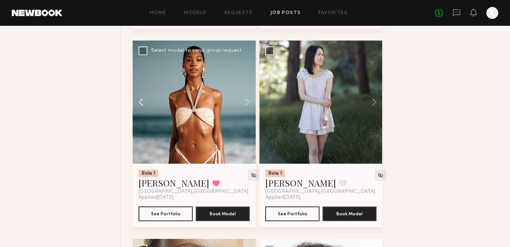
click at [139, 122] on button at bounding box center [145, 102] width 24 height 123
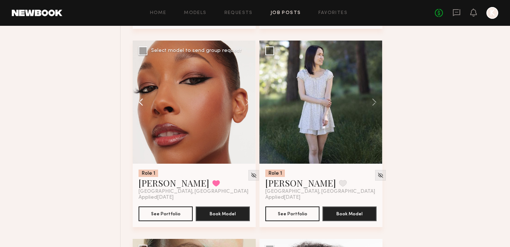
click at [139, 122] on button at bounding box center [145, 102] width 24 height 123
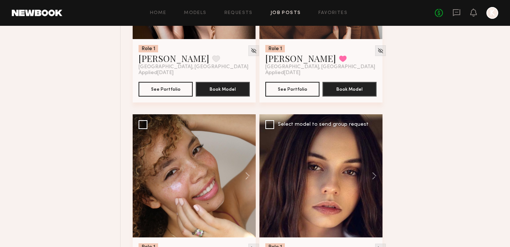
scroll to position [18730, 0]
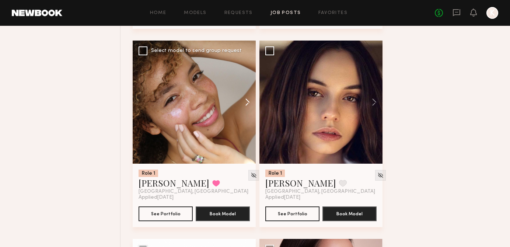
click at [250, 122] on button at bounding box center [244, 102] width 24 height 123
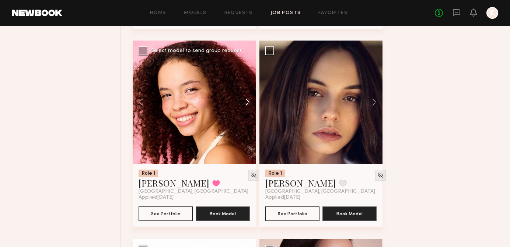
click at [250, 122] on button at bounding box center [244, 102] width 24 height 123
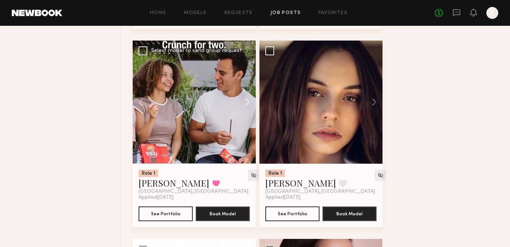
click at [250, 122] on button at bounding box center [244, 102] width 24 height 123
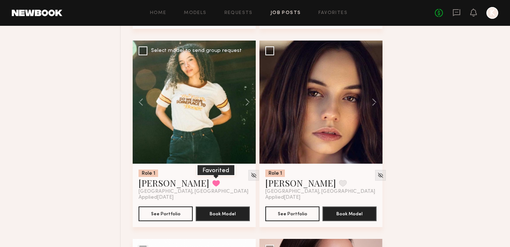
click at [212, 186] on button at bounding box center [216, 183] width 8 height 7
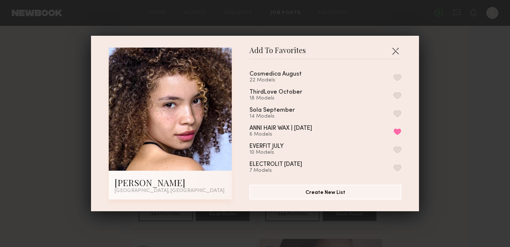
click at [399, 72] on div "Cosmedica August 22 Models" at bounding box center [325, 77] width 152 height 12
click at [396, 75] on button "button" at bounding box center [398, 77] width 8 height 7
click at [395, 55] on button "button" at bounding box center [396, 51] width 12 height 12
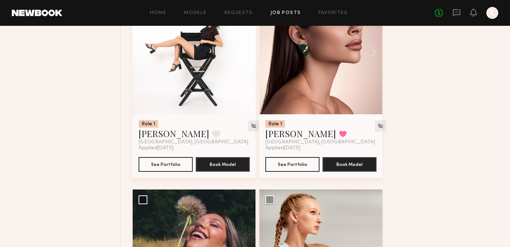
scroll to position [18977, 0]
click at [374, 67] on button at bounding box center [371, 53] width 24 height 123
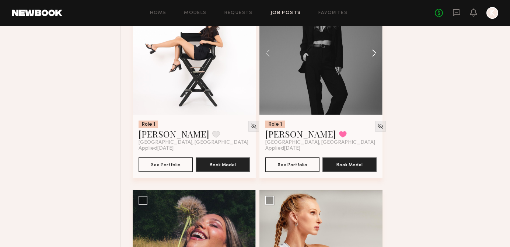
click at [374, 68] on button at bounding box center [371, 53] width 24 height 123
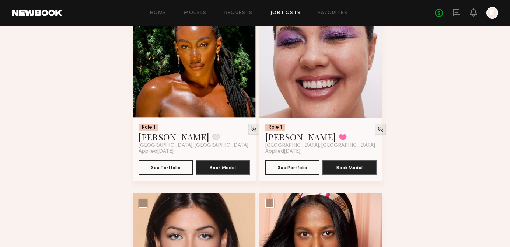
scroll to position [19315, 0]
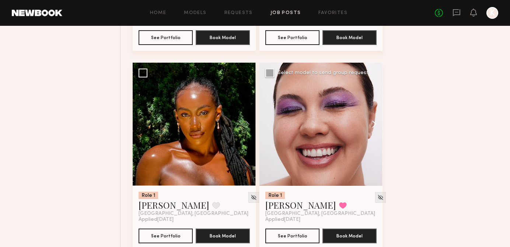
click at [372, 128] on button at bounding box center [371, 124] width 24 height 123
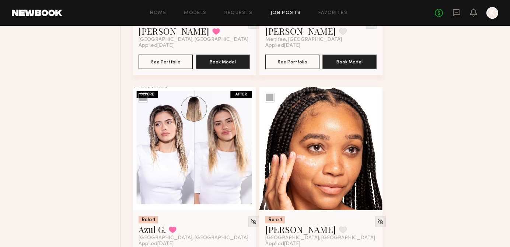
scroll to position [20177, 0]
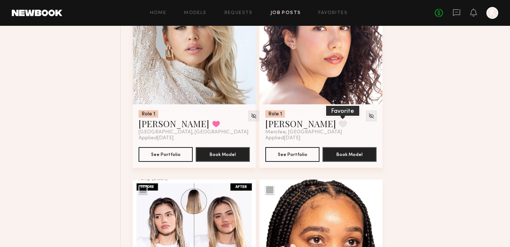
click at [339, 127] on button at bounding box center [343, 124] width 8 height 7
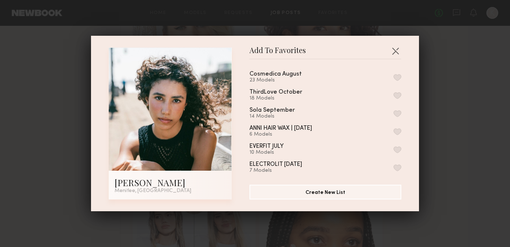
click at [399, 77] on button "button" at bounding box center [398, 77] width 8 height 7
click at [393, 52] on button "button" at bounding box center [396, 51] width 12 height 12
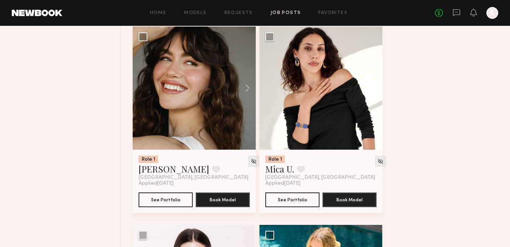
scroll to position [20546, 0]
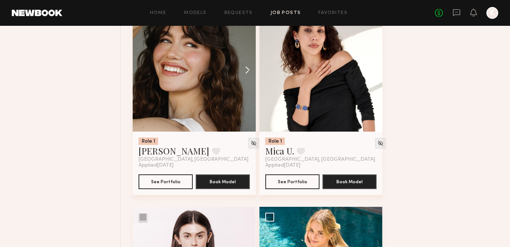
click at [248, 91] on button at bounding box center [244, 69] width 24 height 123
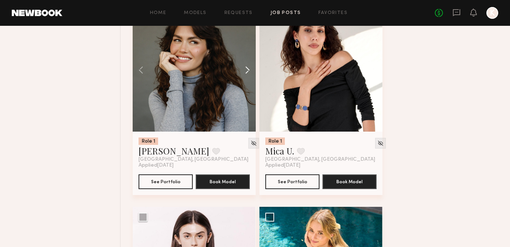
click at [248, 91] on button at bounding box center [244, 69] width 24 height 123
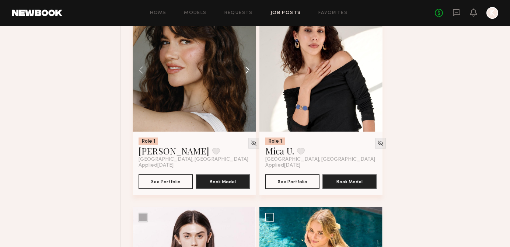
click at [248, 91] on button at bounding box center [244, 69] width 24 height 123
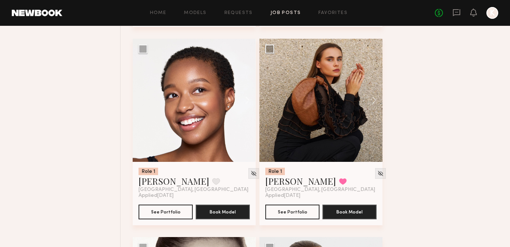
scroll to position [21110, 0]
click at [247, 118] on button at bounding box center [244, 100] width 24 height 123
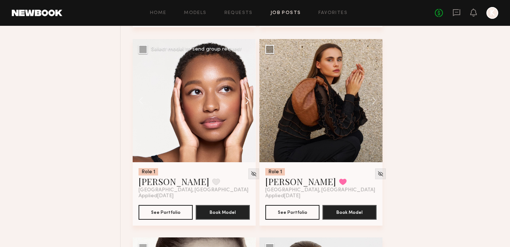
click at [247, 118] on button at bounding box center [244, 100] width 24 height 123
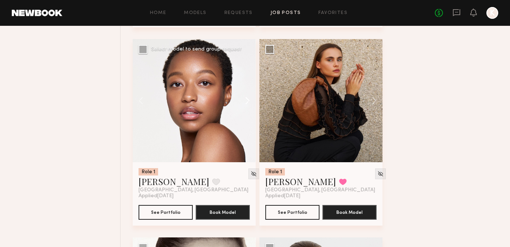
click at [247, 118] on button at bounding box center [244, 100] width 24 height 123
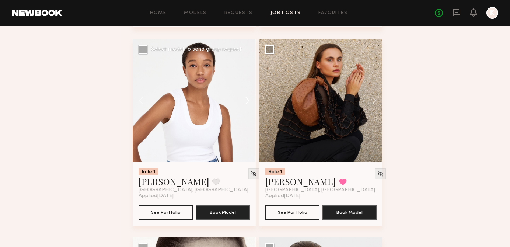
click at [247, 118] on button at bounding box center [244, 100] width 24 height 123
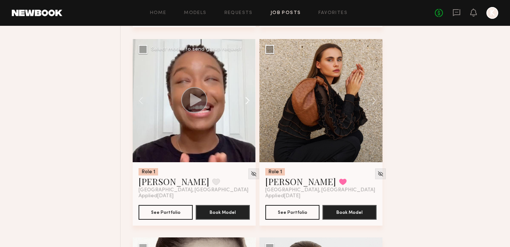
click at [247, 118] on button at bounding box center [244, 100] width 24 height 123
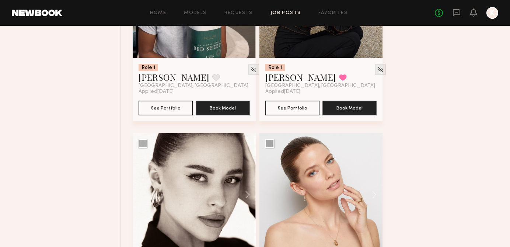
scroll to position [21170, 0]
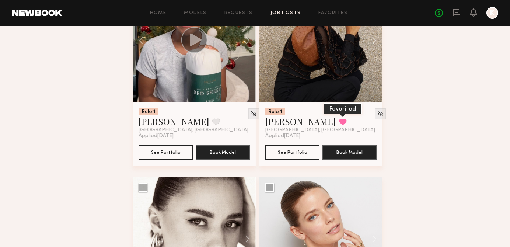
click at [339, 125] on button at bounding box center [343, 121] width 8 height 7
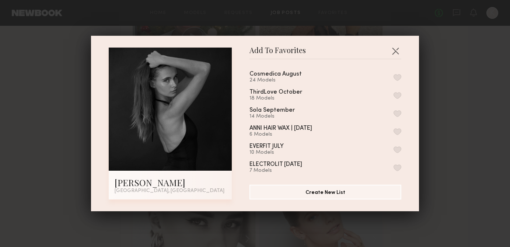
click at [399, 76] on button "button" at bounding box center [398, 77] width 8 height 7
click at [398, 52] on button "button" at bounding box center [396, 51] width 12 height 12
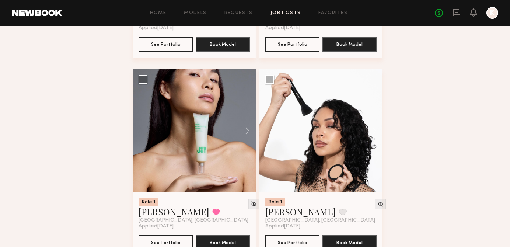
scroll to position [21536, 0]
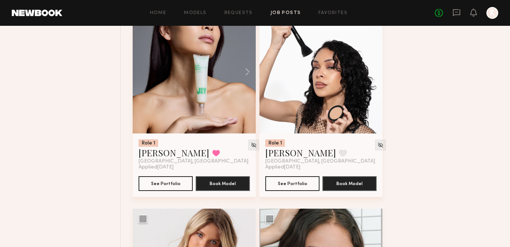
click at [370, 94] on button at bounding box center [371, 71] width 24 height 123
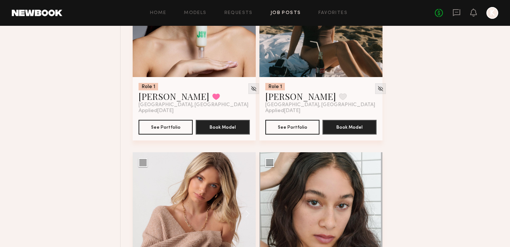
scroll to position [21584, 0]
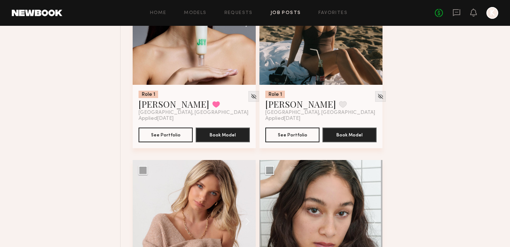
click at [249, 41] on button at bounding box center [244, 23] width 24 height 123
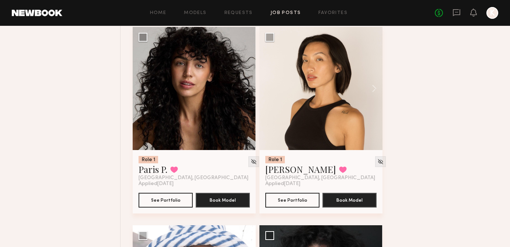
scroll to position [21916, 0]
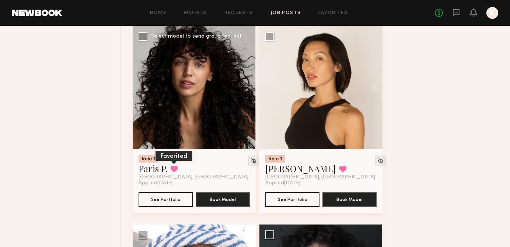
click at [176, 172] on button at bounding box center [174, 168] width 8 height 7
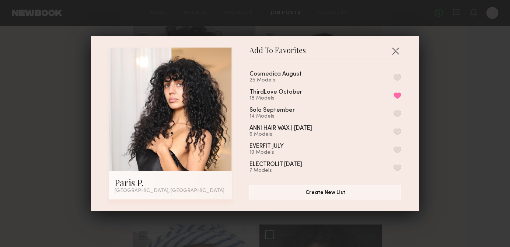
click at [401, 77] on div "Cosmedica August 25 Models ThirdLove October 18 Models Remove from favorite lis…" at bounding box center [328, 119] width 159 height 108
click at [395, 74] on button "button" at bounding box center [398, 77] width 8 height 7
click at [396, 57] on header "Add To Favorites" at bounding box center [325, 54] width 152 height 12
click at [396, 48] on button "button" at bounding box center [396, 51] width 12 height 12
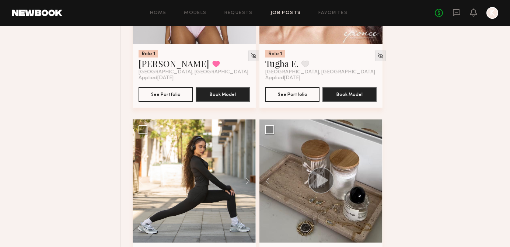
scroll to position [0, 0]
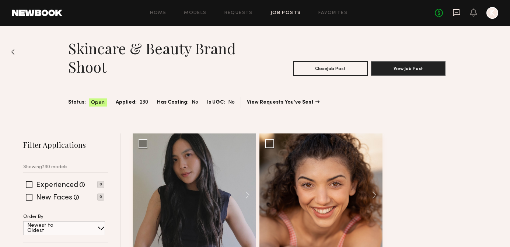
click at [458, 10] on icon at bounding box center [457, 12] width 8 height 8
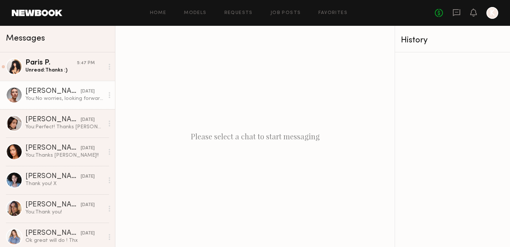
click at [61, 97] on div "You: No worries, looking forward to it! Thanks Emma!" at bounding box center [64, 98] width 78 height 7
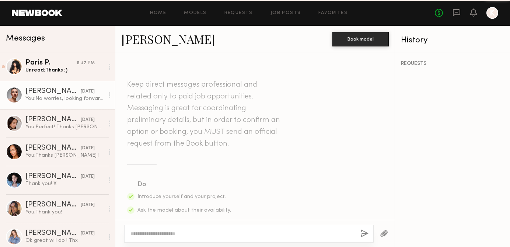
scroll to position [588, 0]
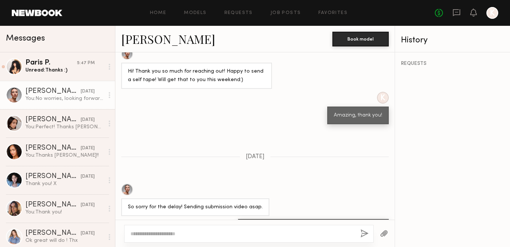
click at [157, 40] on link "Emma H." at bounding box center [168, 39] width 94 height 16
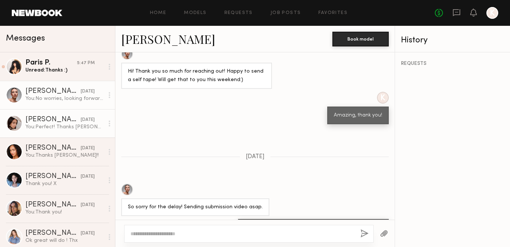
click at [72, 121] on div "Ash D." at bounding box center [52, 119] width 55 height 7
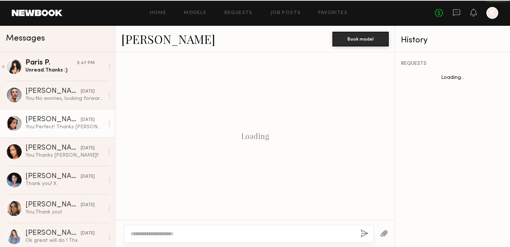
scroll to position [783, 0]
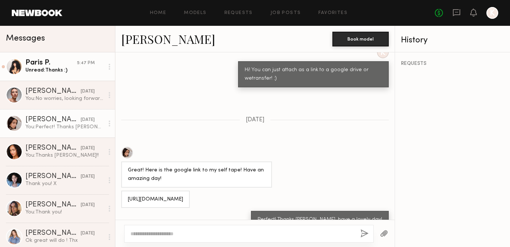
click at [83, 74] on link "Paris P. 5:47 PM Unread: Thanks :)" at bounding box center [57, 66] width 115 height 28
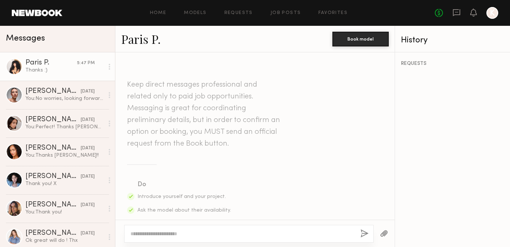
scroll to position [724, 0]
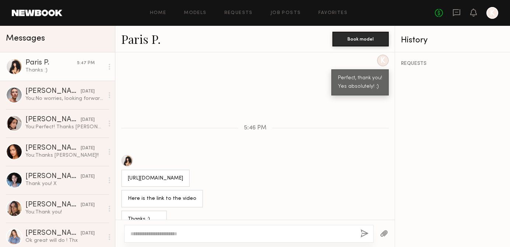
drag, startPoint x: 198, startPoint y: 162, endPoint x: 120, endPoint y: 153, distance: 78.7
click at [120, 155] on div "https://drive.google.com/file/d/1JIBNZBt8TQgJ3g8r2xf5jO8_HSlrJ8sA/view?usp=driv…" at bounding box center [254, 171] width 279 height 32
copy div "https://drive.google.com/file/d/1JIBNZBt8TQgJ3g8r2xf5jO8_HSlrJ8sA/view?usp=driv…"
click at [163, 231] on textarea at bounding box center [242, 233] width 224 height 7
type textarea "**********"
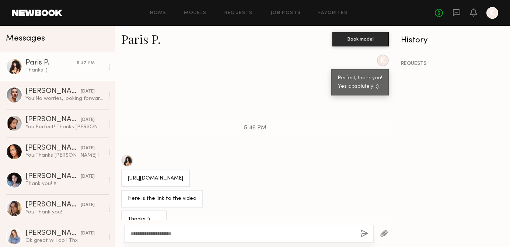
click at [359, 234] on div "**********" at bounding box center [248, 234] width 249 height 18
click at [364, 233] on button "button" at bounding box center [364, 233] width 8 height 9
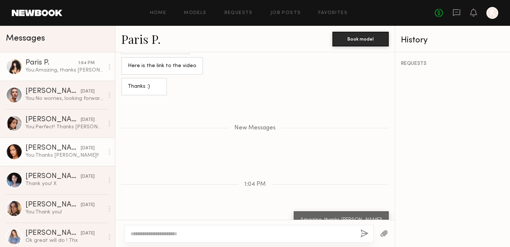
click at [57, 158] on div "You: Thanks Brandi!!" at bounding box center [64, 155] width 78 height 7
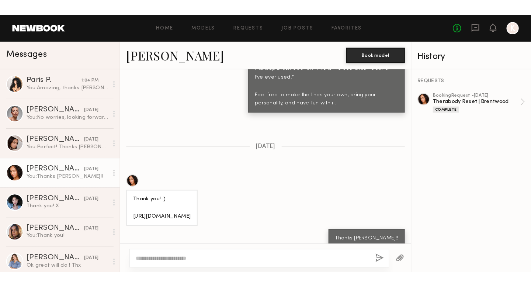
scroll to position [780, 0]
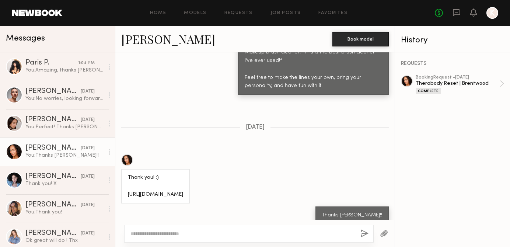
click at [158, 37] on link "Brandi O." at bounding box center [168, 39] width 94 height 16
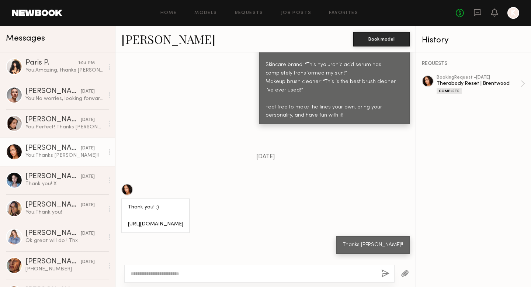
scroll to position [740, 0]
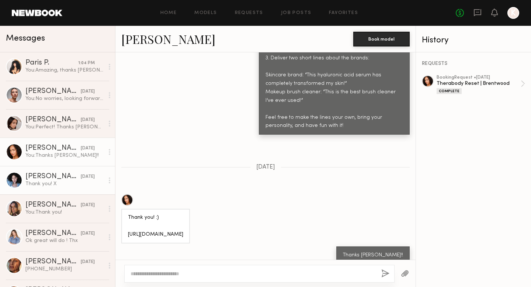
click at [43, 180] on div "Mari A." at bounding box center [52, 176] width 55 height 7
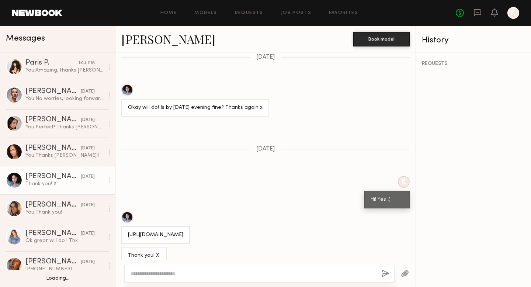
scroll to position [15, 0]
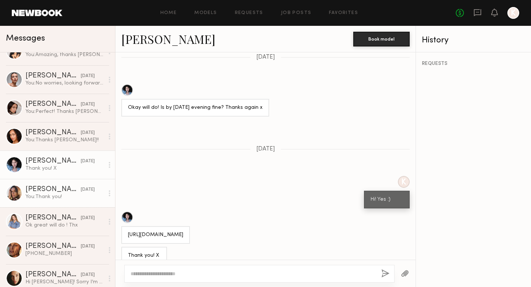
click at [45, 186] on div "Carrie A." at bounding box center [52, 189] width 55 height 7
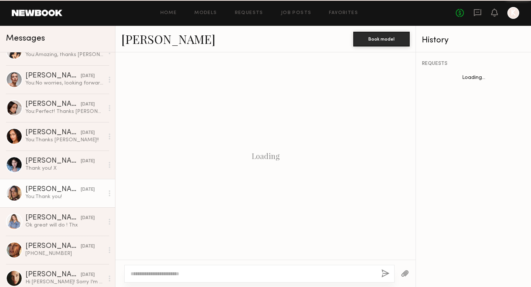
scroll to position [914, 0]
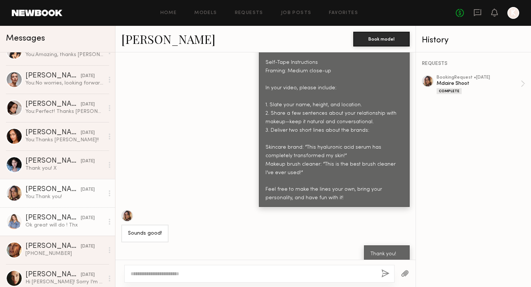
click at [34, 227] on div "Ok great will do ! Thx" at bounding box center [64, 224] width 78 height 7
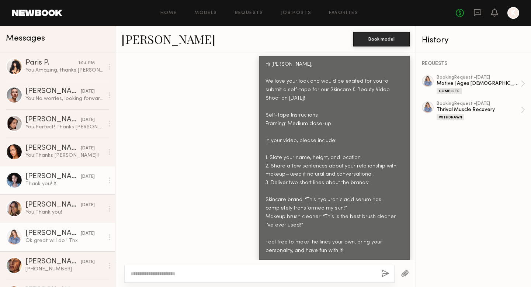
click at [56, 181] on div "Thank you! X" at bounding box center [64, 183] width 78 height 7
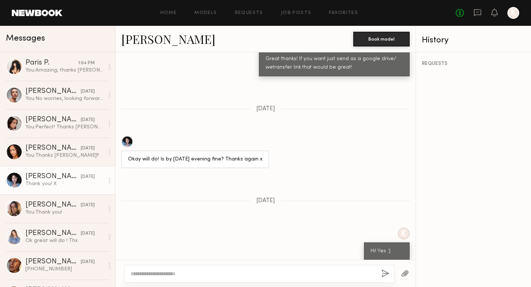
scroll to position [681, 0]
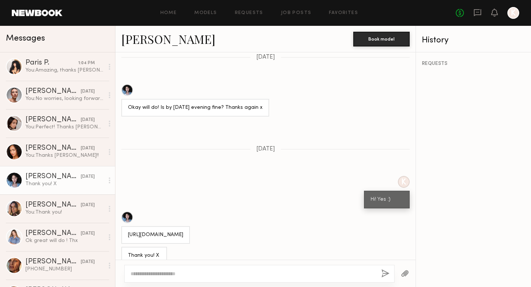
click at [152, 41] on link "Mari A." at bounding box center [168, 39] width 94 height 16
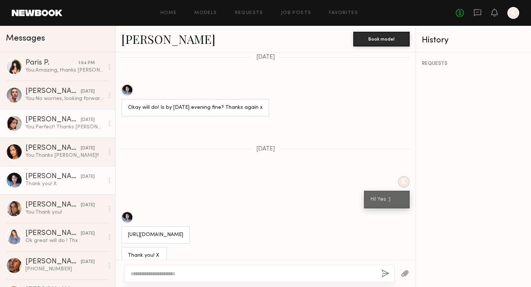
click at [88, 122] on div "yesterday" at bounding box center [88, 119] width 14 height 7
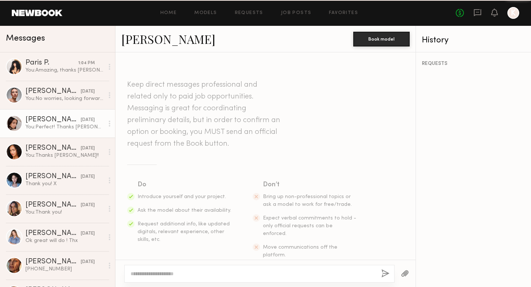
scroll to position [667, 0]
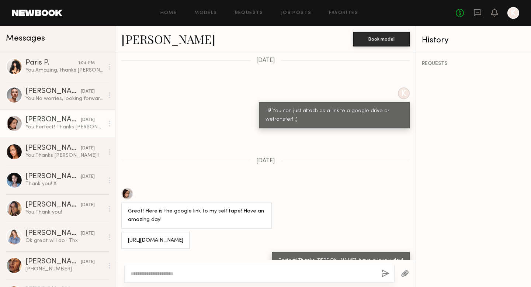
click at [135, 44] on link "Ash D." at bounding box center [168, 39] width 94 height 16
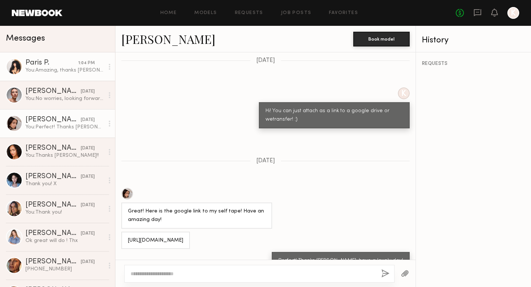
click at [77, 54] on link "Paris P. 1:04 PM You: Amazing, thanks Paris!" at bounding box center [57, 66] width 115 height 28
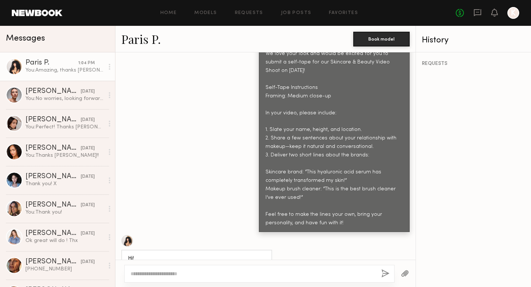
scroll to position [684, 0]
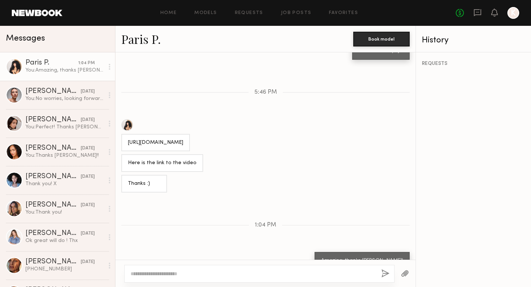
drag, startPoint x: 203, startPoint y: 127, endPoint x: 128, endPoint y: 118, distance: 75.4
click at [128, 139] on div "https://drive.google.com/file/d/1JIBNZBt8TQgJ3g8r2xf5jO8_HSlrJ8sA/view?usp=driv…" at bounding box center [155, 143] width 55 height 8
copy div "https://drive.google.com/file/d/1JIBNZBt8TQgJ3g8r2xf5jO8_HSlrJ8sA/view?usp=driv…"
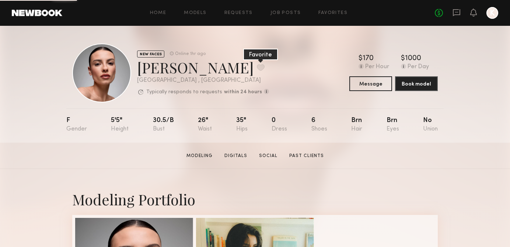
click at [257, 69] on button at bounding box center [261, 67] width 8 height 7
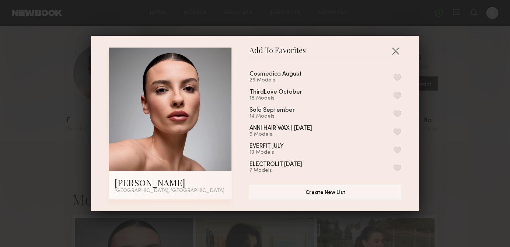
click at [395, 75] on button "button" at bounding box center [398, 77] width 8 height 7
click at [395, 53] on button "button" at bounding box center [396, 51] width 12 height 12
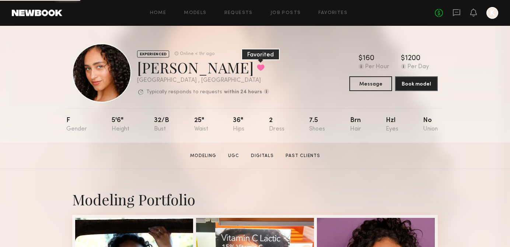
click at [257, 68] on button at bounding box center [261, 67] width 8 height 7
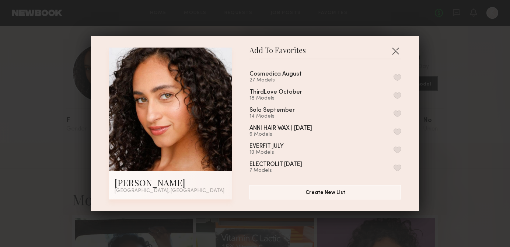
click at [395, 76] on button "button" at bounding box center [398, 77] width 8 height 7
click at [396, 50] on button "button" at bounding box center [396, 51] width 12 height 12
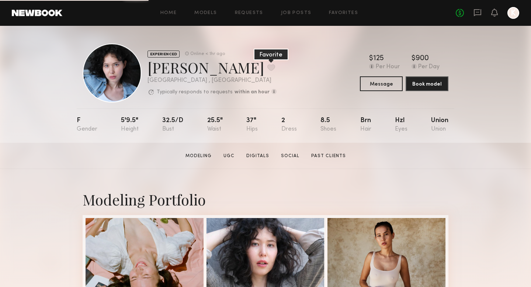
click at [267, 71] on button at bounding box center [271, 67] width 8 height 7
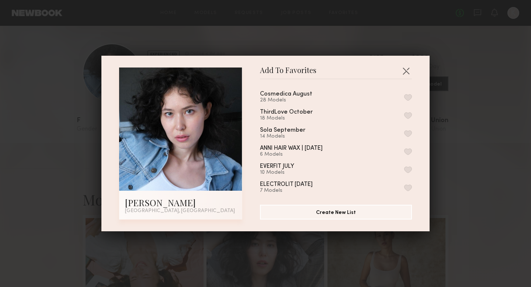
click at [406, 95] on button "button" at bounding box center [408, 97] width 8 height 7
click at [406, 73] on button "button" at bounding box center [406, 71] width 12 height 12
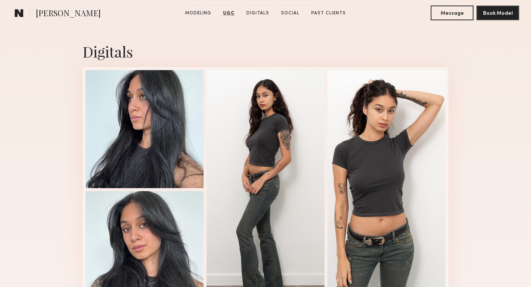
scroll to position [1285, 0]
